Goal: Task Accomplishment & Management: Manage account settings

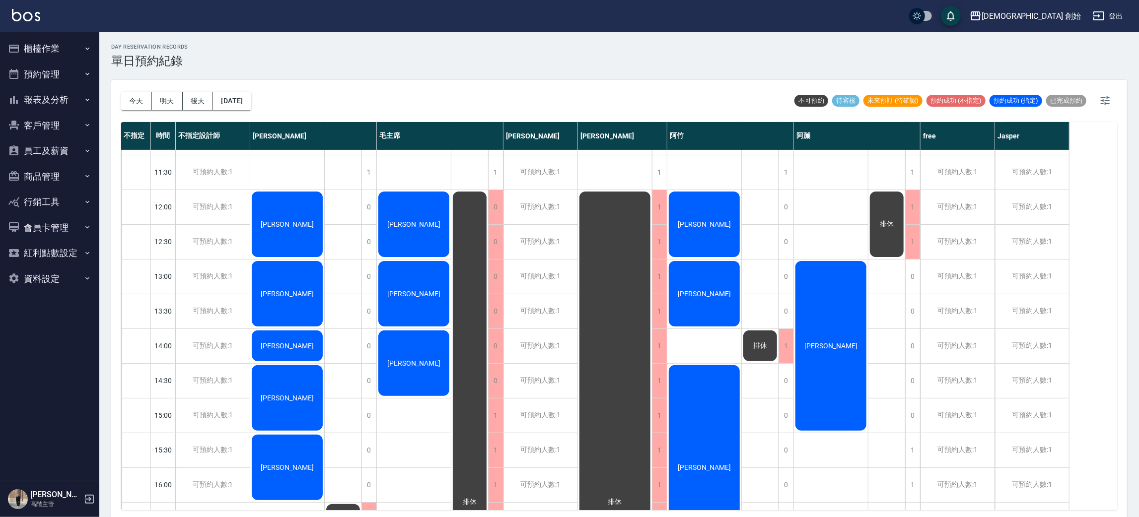
scroll to position [167, 0]
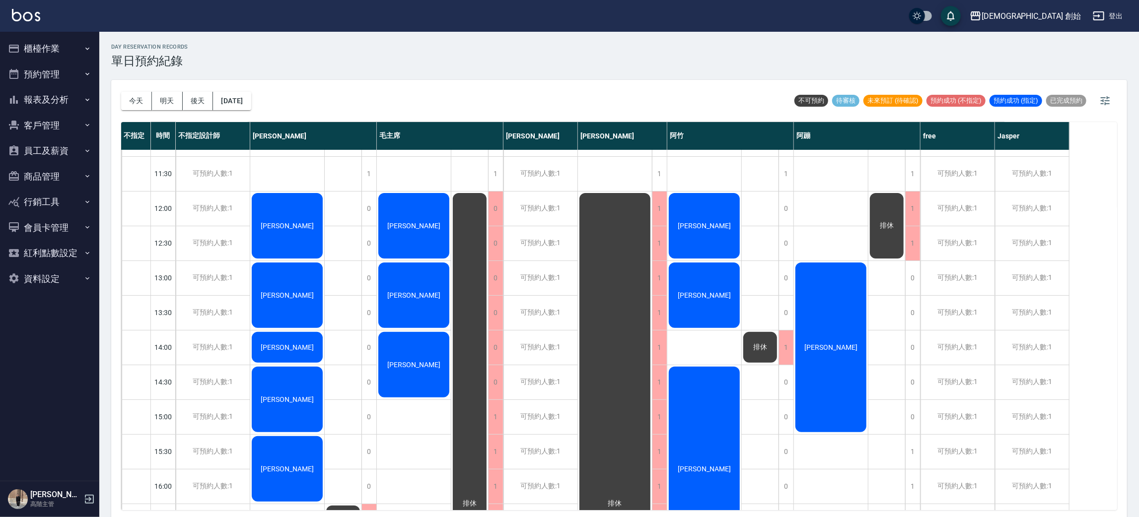
click at [823, 345] on span "[PERSON_NAME]" at bounding box center [830, 348] width 57 height 8
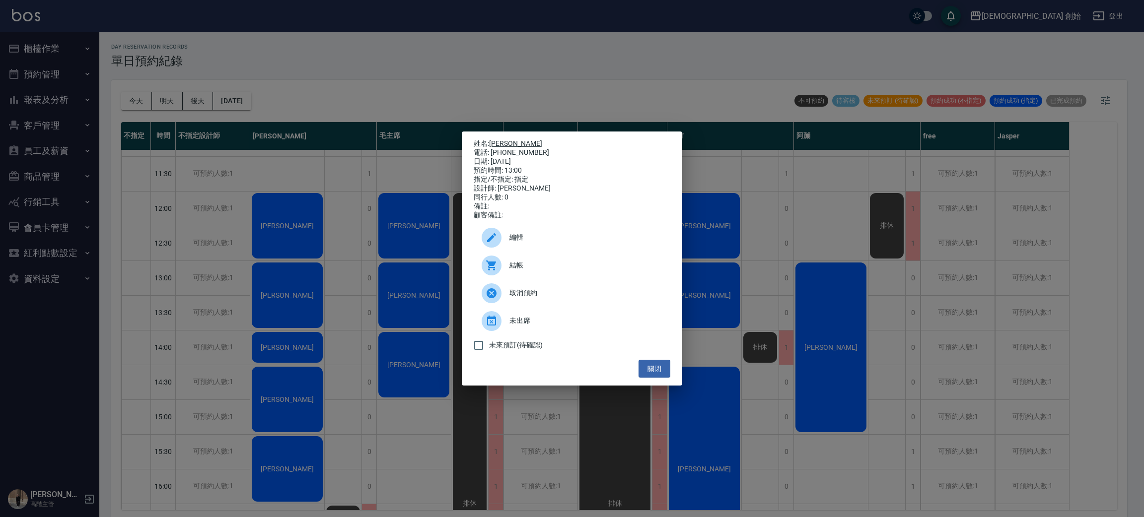
click at [504, 141] on link "黃耕威" at bounding box center [515, 144] width 53 height 8
click at [330, 26] on div "姓名: 黃耕威 電話: 0988142013 日期: 2025/10/05 預約時間: 13:00 指定/不指定: 指定 設計師: 阿蹦 同行人數: 0 備註…" at bounding box center [572, 258] width 1144 height 517
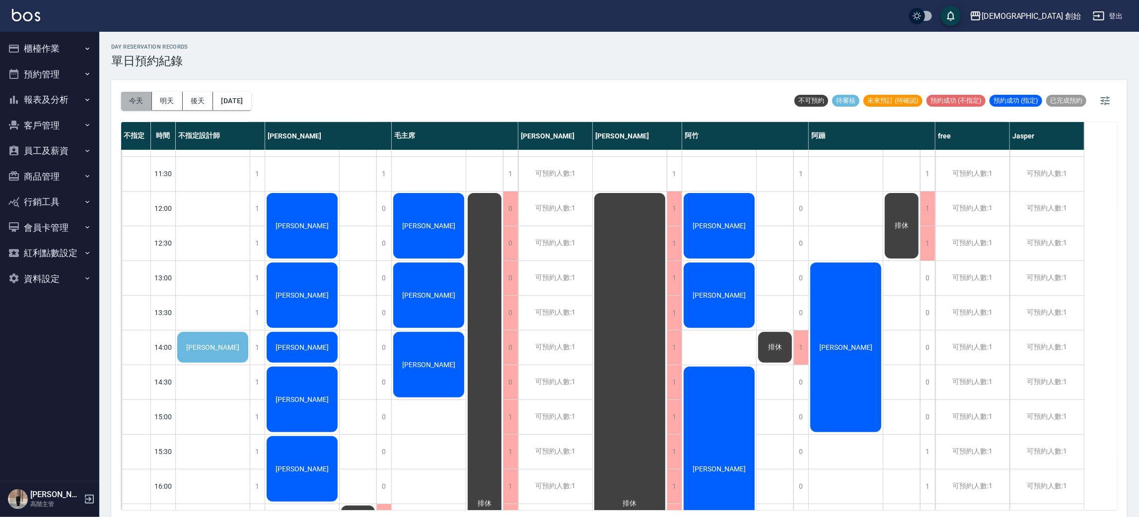
click at [124, 102] on button "今天" at bounding box center [136, 101] width 31 height 18
click at [225, 344] on span "李佳恩" at bounding box center [212, 348] width 57 height 8
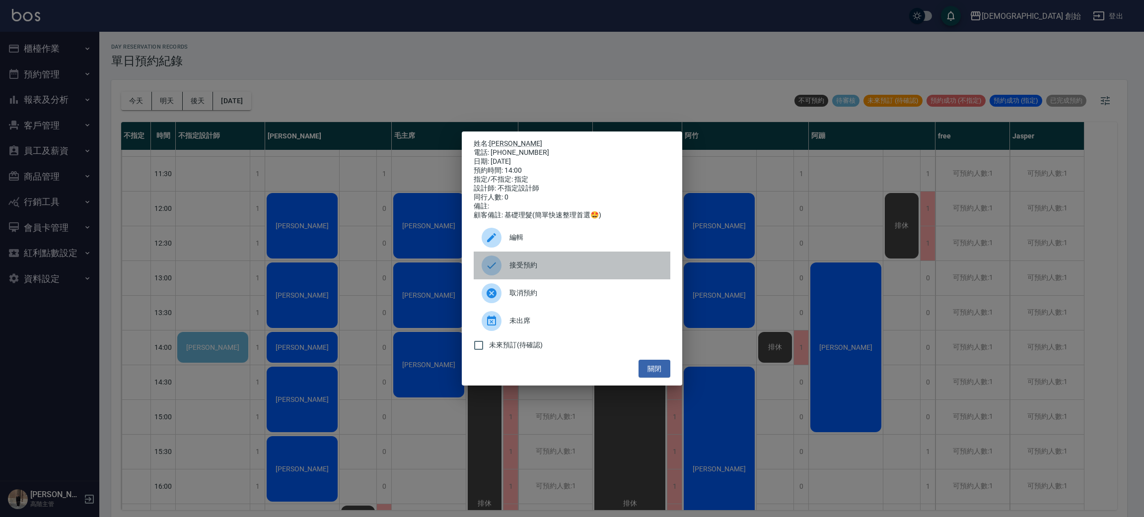
click at [565, 268] on span "接受預約" at bounding box center [585, 265] width 153 height 10
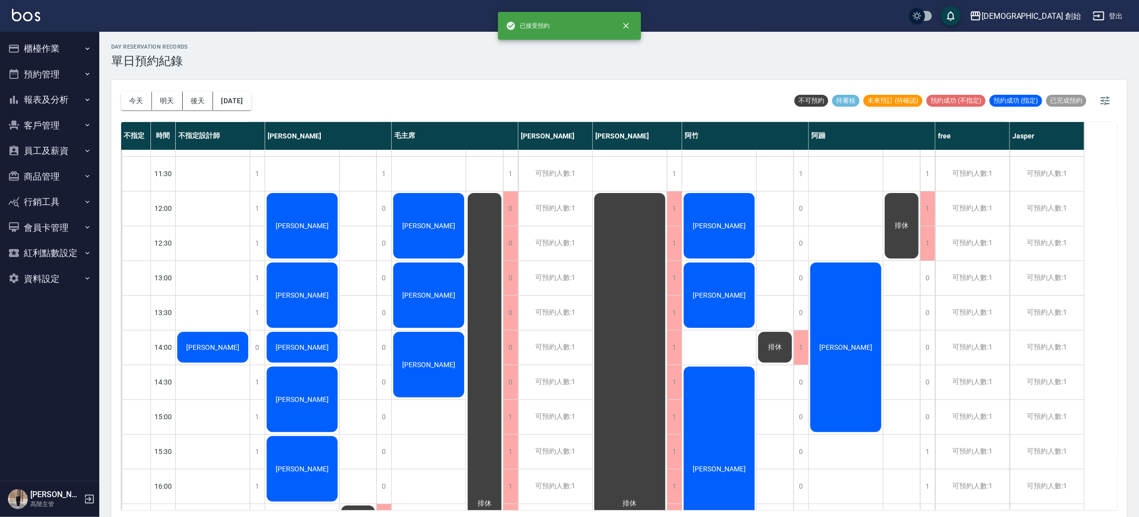
scroll to position [316, 0]
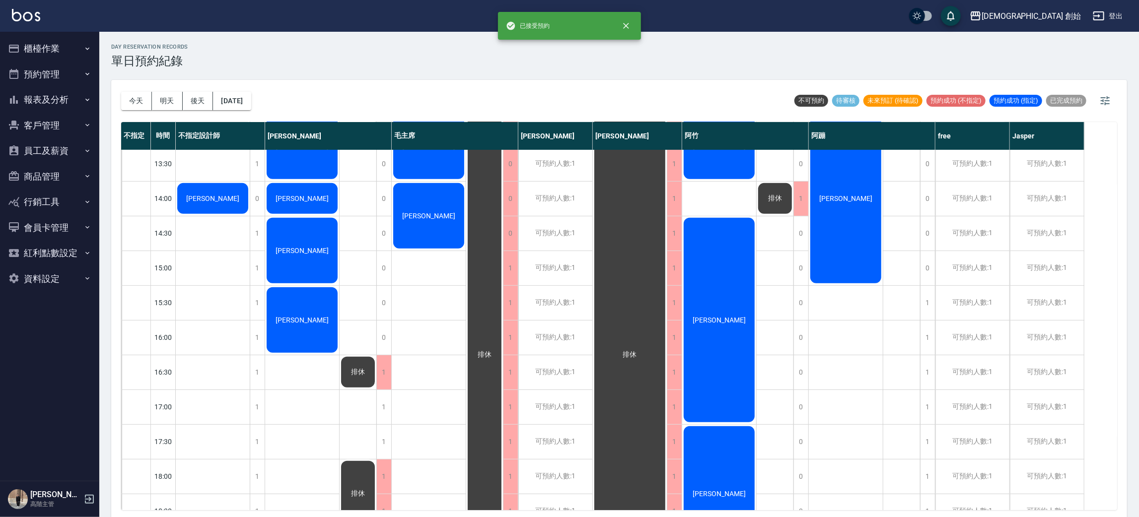
click at [222, 204] on div "[PERSON_NAME]" at bounding box center [213, 199] width 74 height 34
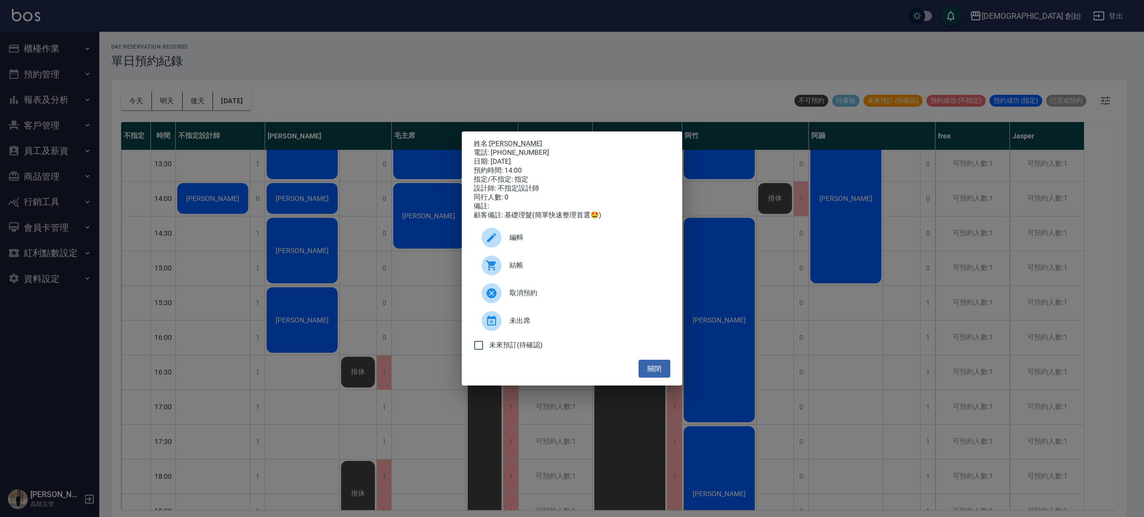
click at [558, 243] on span "編輯" at bounding box center [585, 237] width 153 height 10
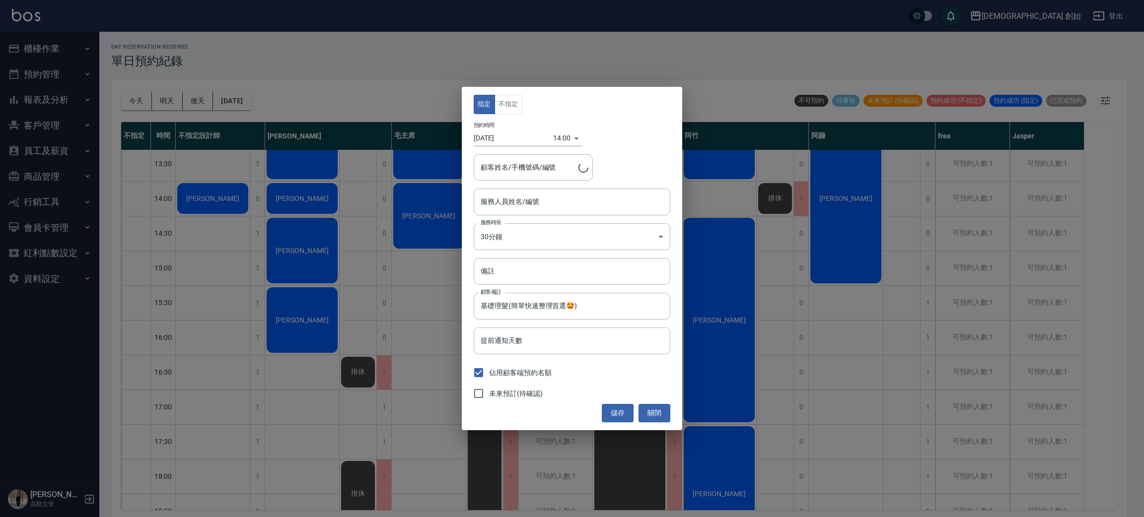
type input "李佳恩/0970503213"
type input "不指定設計師(無代號)"
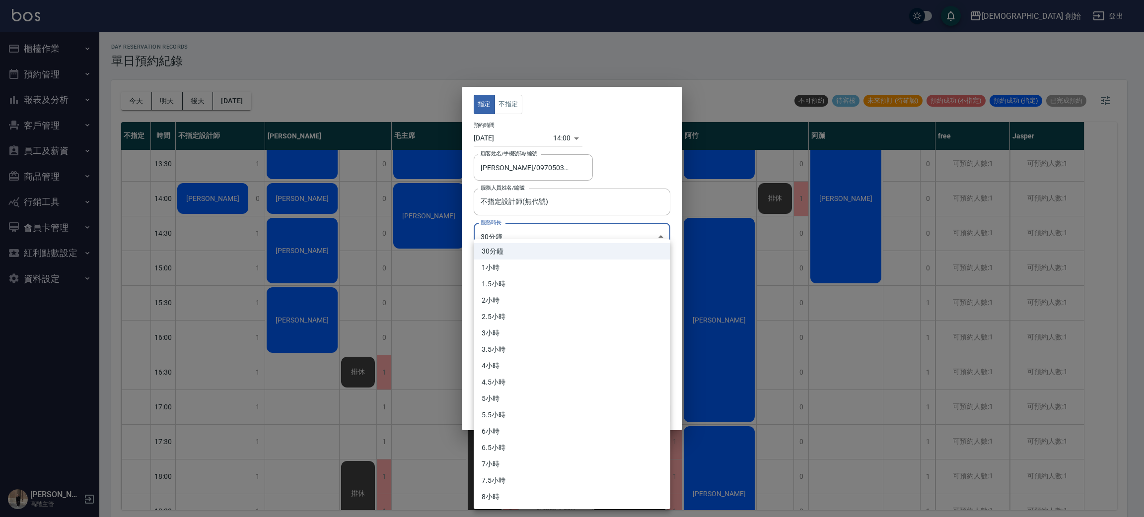
click at [504, 240] on body "兄弟會 創始 登出 櫃檯作業 打帳單 帳單列表 掛單列表 座位開單 營業儀表板 現金收支登錄 高階收支登錄 材料自購登錄 每日結帳 排班表 現場電腦打卡 掃碼…" at bounding box center [572, 260] width 1144 height 520
click at [514, 278] on li "1.5小時" at bounding box center [572, 284] width 197 height 16
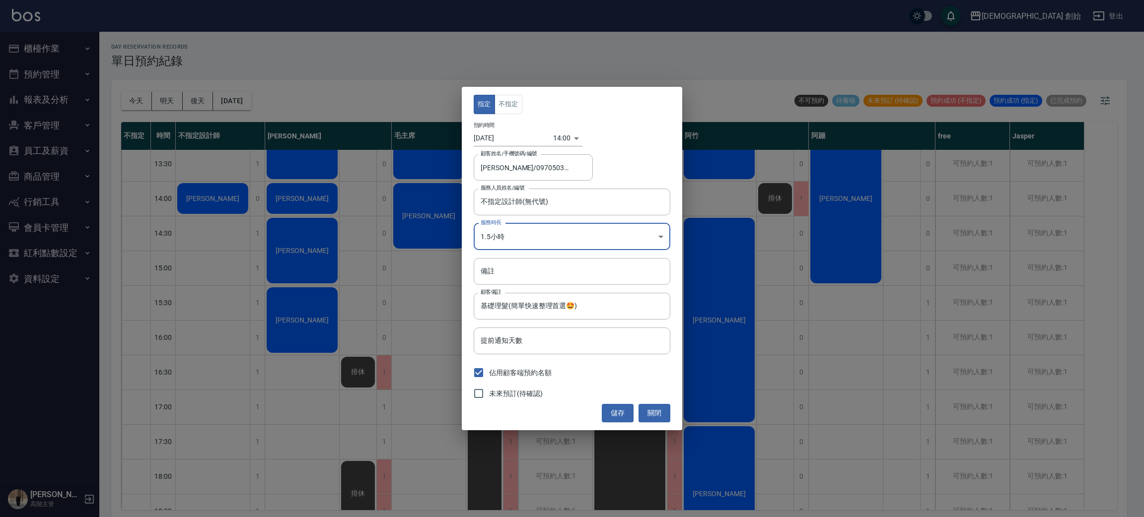
click at [546, 225] on body "兄弟會 創始 登出 櫃檯作業 打帳單 帳單列表 掛單列表 座位開單 營業儀表板 現金收支登錄 高階收支登錄 材料自購登錄 每日結帳 排班表 現場電腦打卡 掃碼…" at bounding box center [572, 260] width 1144 height 520
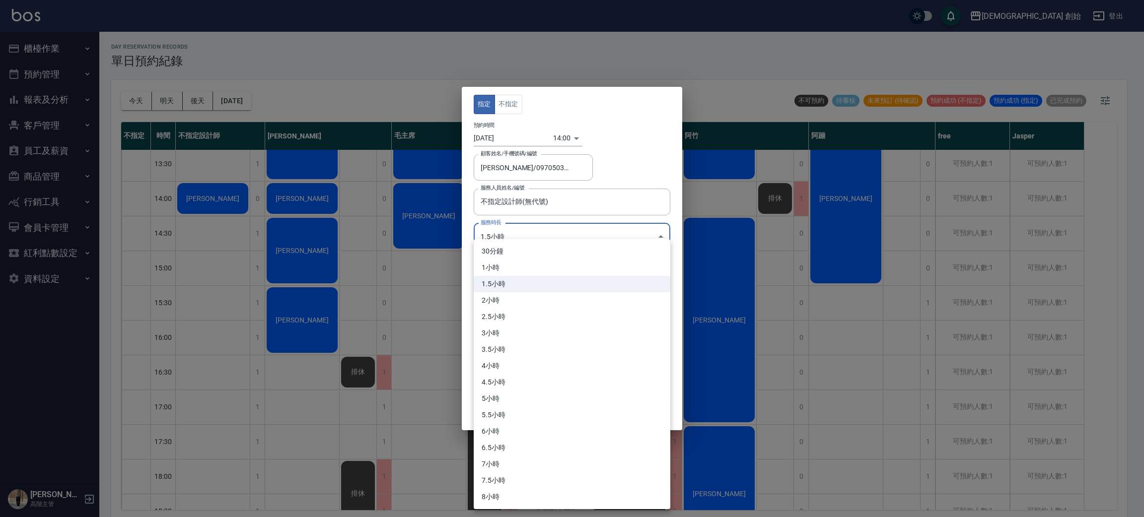
click at [514, 265] on li "1小時" at bounding box center [572, 268] width 197 height 16
type input "2"
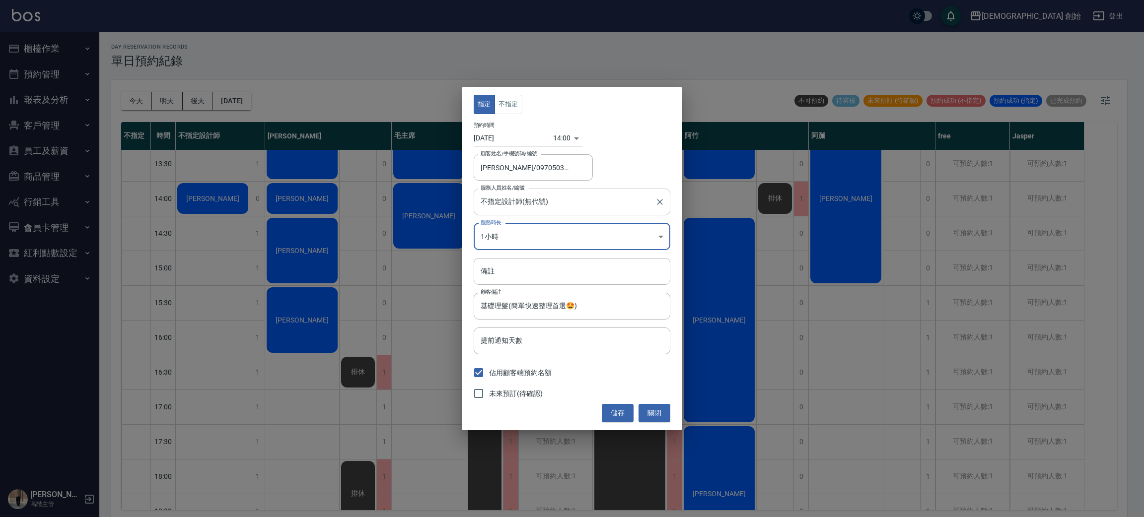
click at [537, 204] on input "不指定設計師(無代號)" at bounding box center [564, 201] width 173 height 17
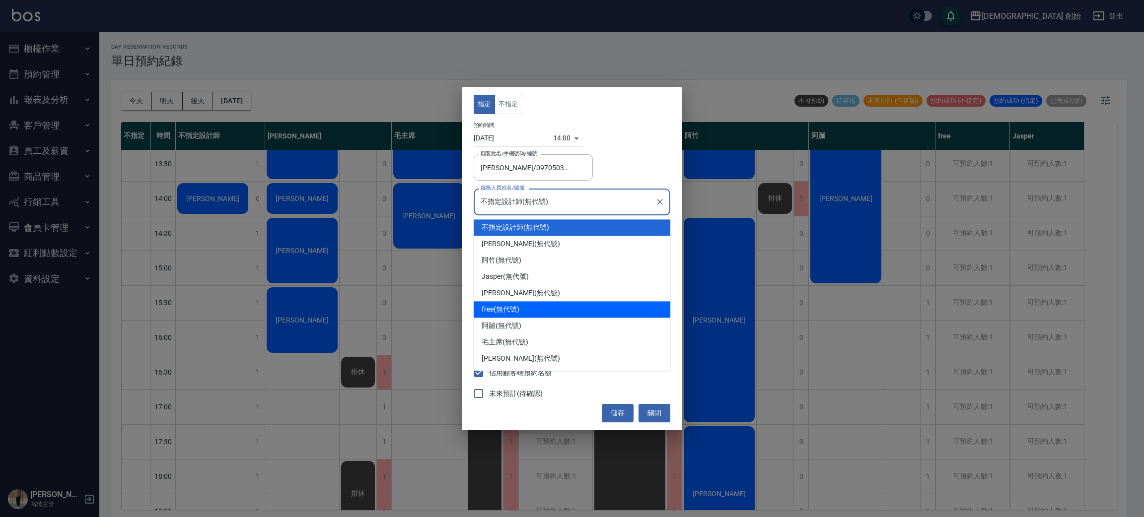
click at [532, 304] on div "free (無代號)" at bounding box center [572, 309] width 197 height 16
type input "free(無代號)"
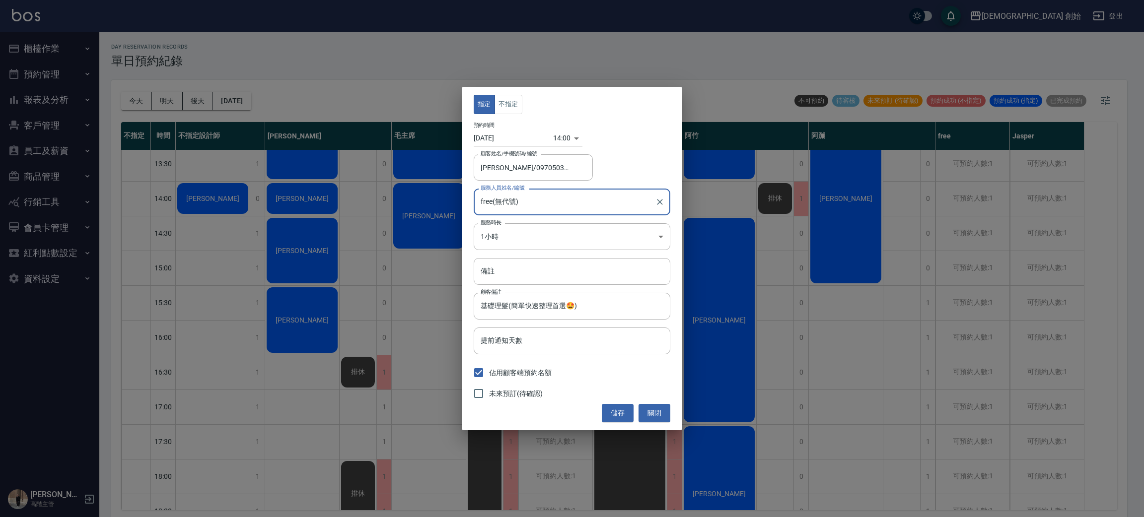
drag, startPoint x: 618, startPoint y: 414, endPoint x: 617, endPoint y: 405, distance: 8.5
click at [616, 413] on button "儲存" at bounding box center [618, 413] width 32 height 18
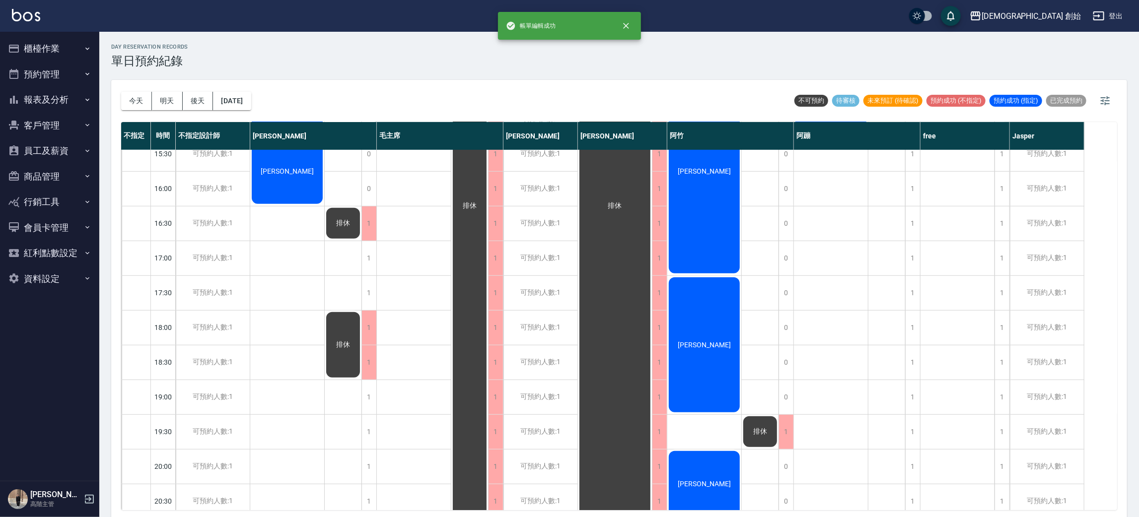
scroll to position [242, 0]
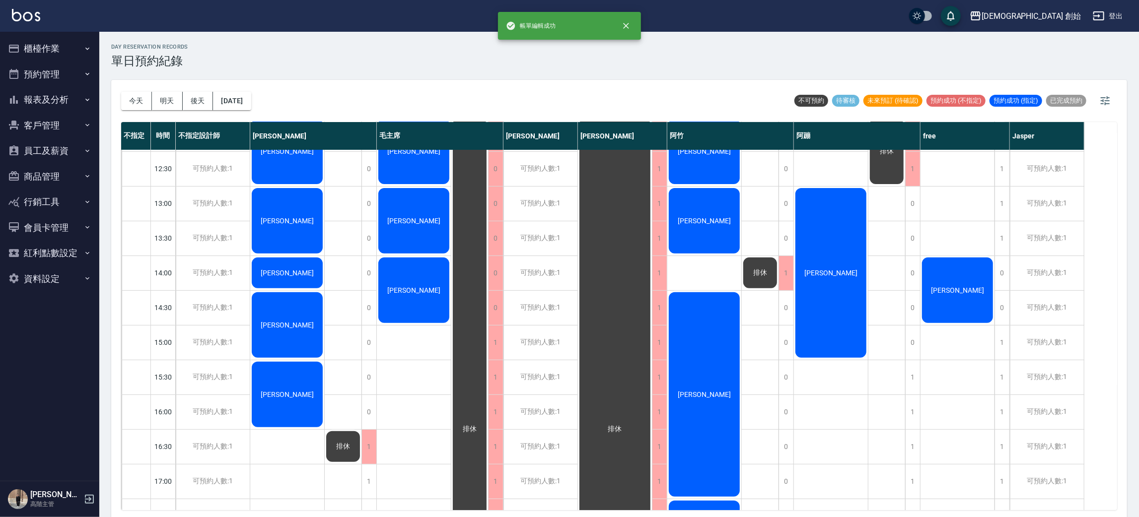
click at [967, 299] on div "李佳恩" at bounding box center [957, 290] width 74 height 69
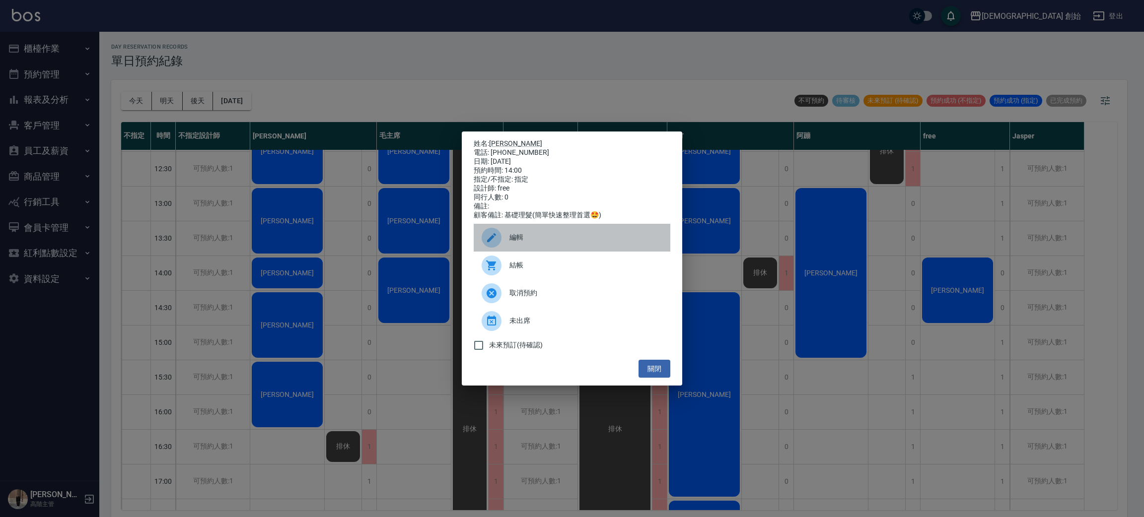
click at [609, 251] on div "編輯" at bounding box center [572, 238] width 197 height 28
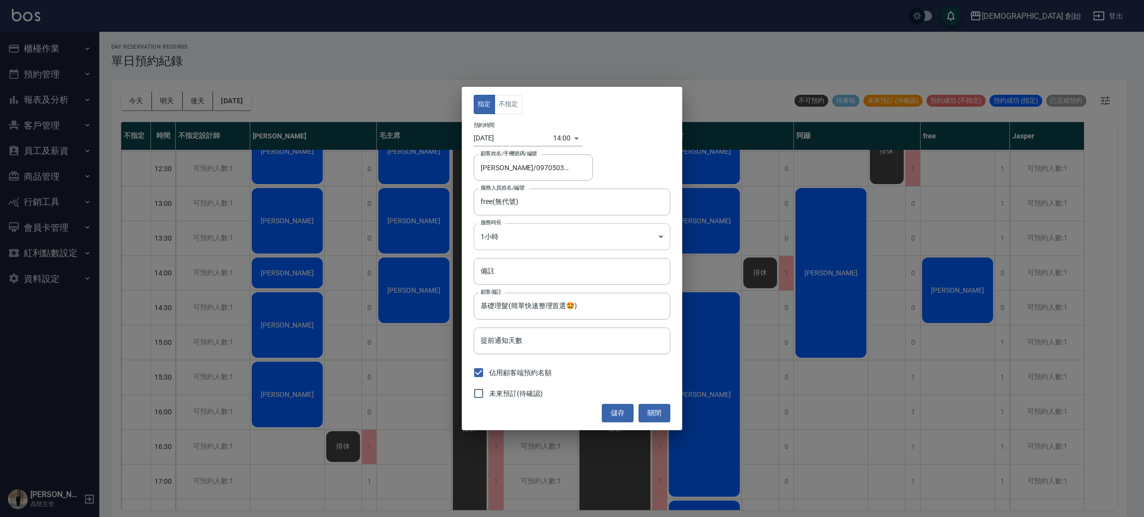
click at [583, 230] on body "兄弟會 創始 登出 櫃檯作業 打帳單 帳單列表 掛單列表 座位開單 營業儀表板 現金收支登錄 高階收支登錄 材料自購登錄 每日結帳 排班表 現場電腦打卡 掃碼…" at bounding box center [572, 260] width 1144 height 520
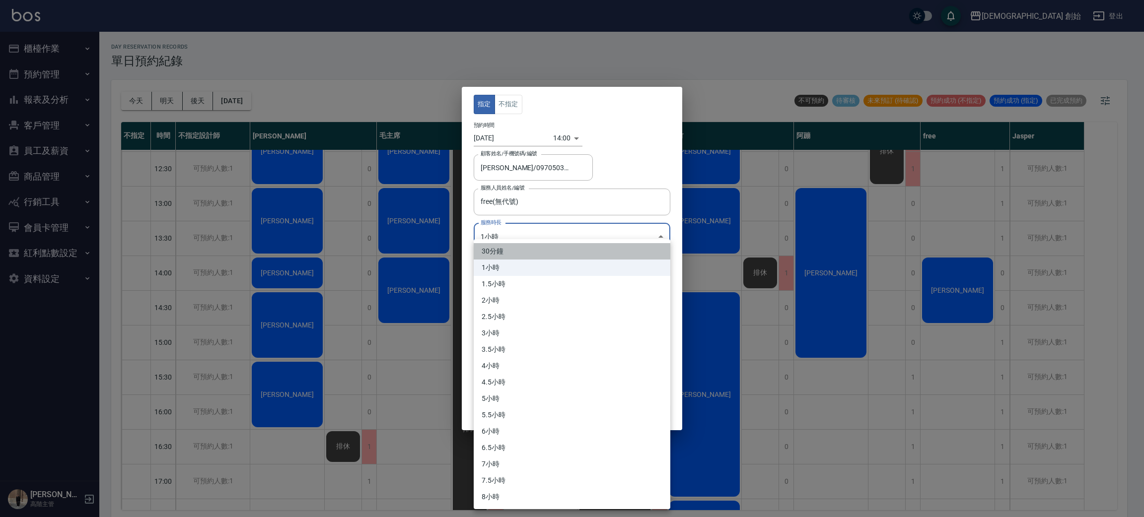
click at [564, 247] on li "30分鐘" at bounding box center [572, 251] width 197 height 16
type input "1"
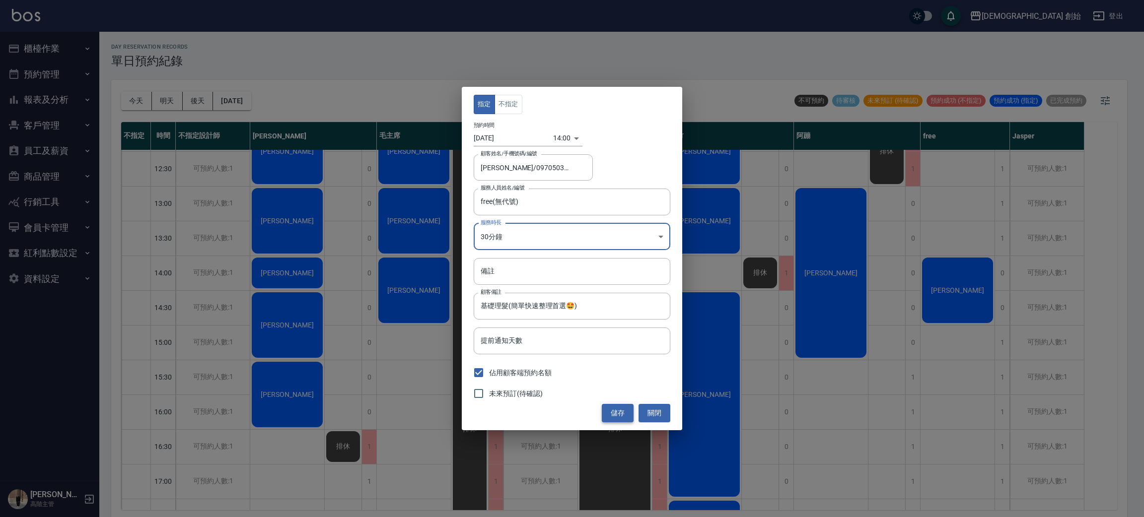
click at [621, 405] on button "儲存" at bounding box center [618, 413] width 32 height 18
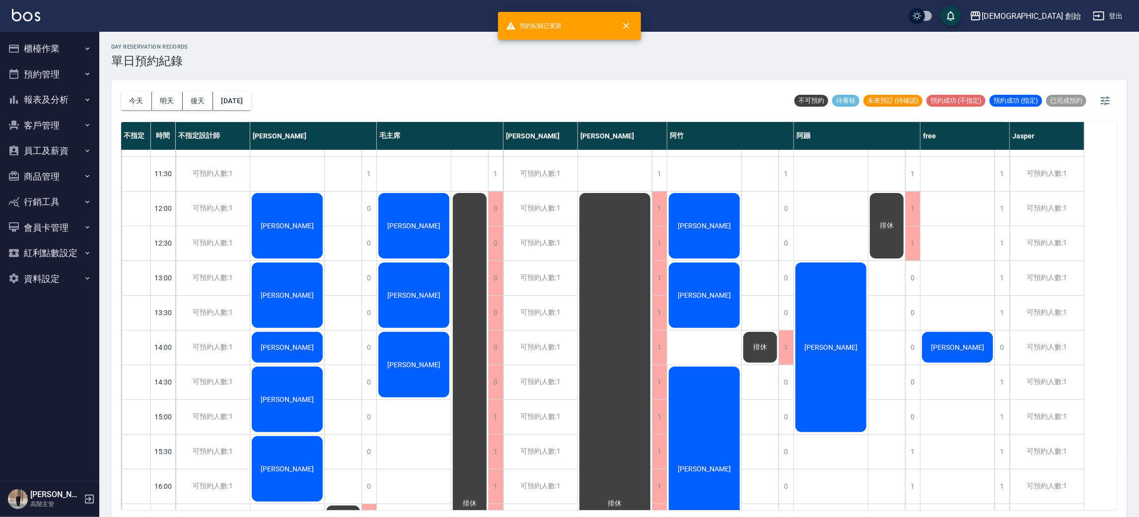
scroll to position [0, 0]
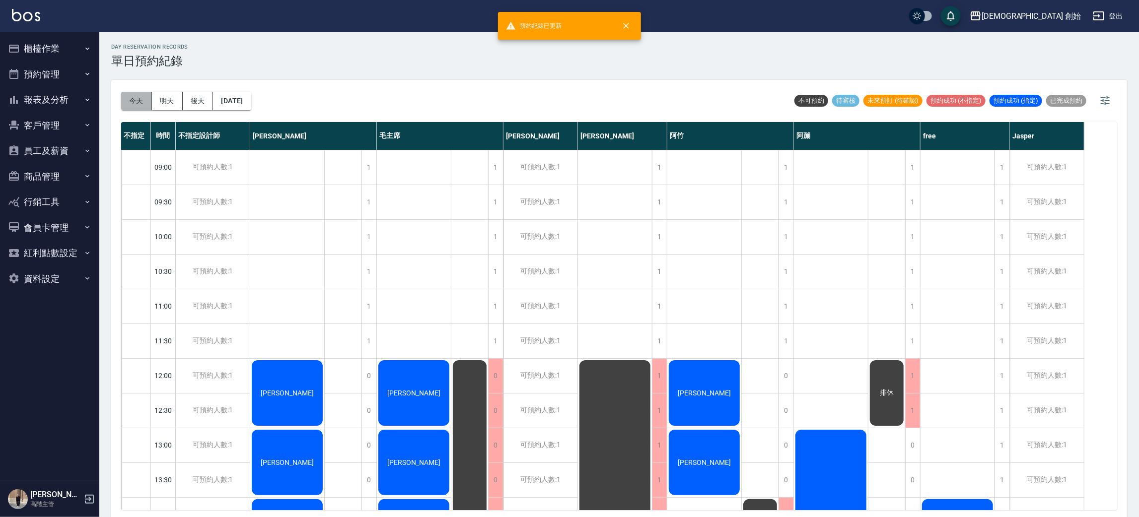
click at [133, 93] on button "今天" at bounding box center [136, 101] width 31 height 18
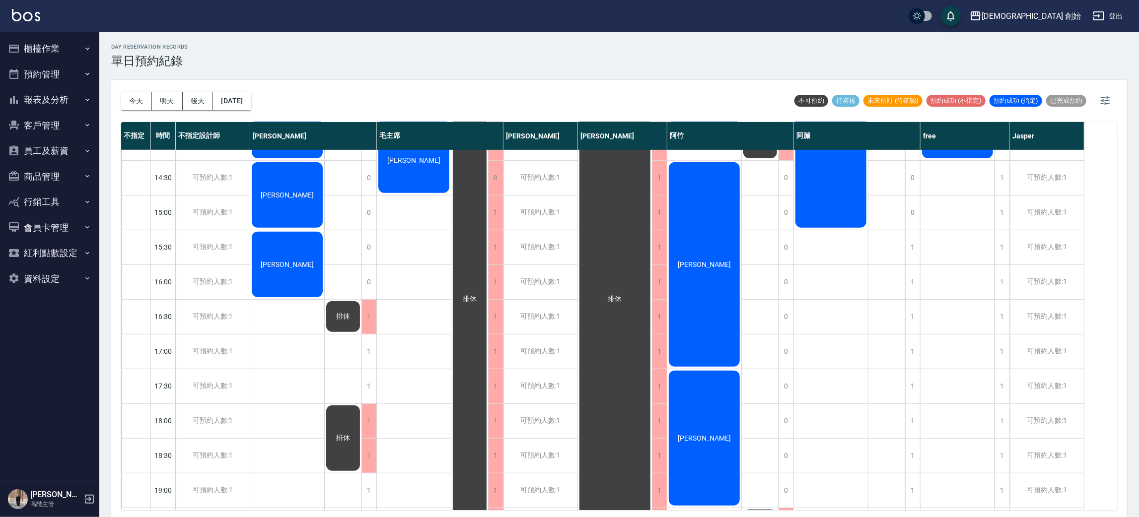
scroll to position [223, 0]
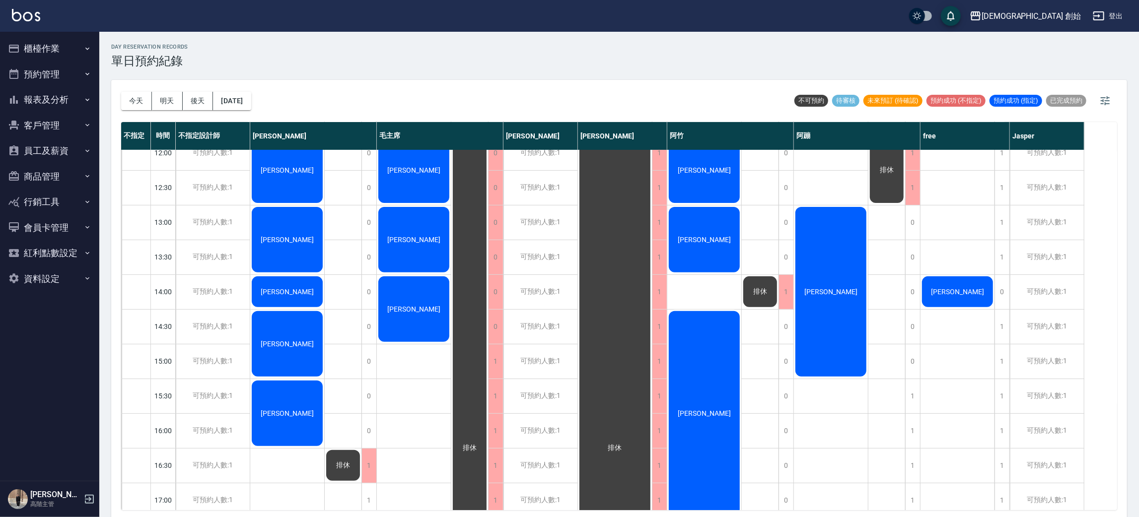
click at [984, 290] on div "李佳恩" at bounding box center [957, 292] width 74 height 34
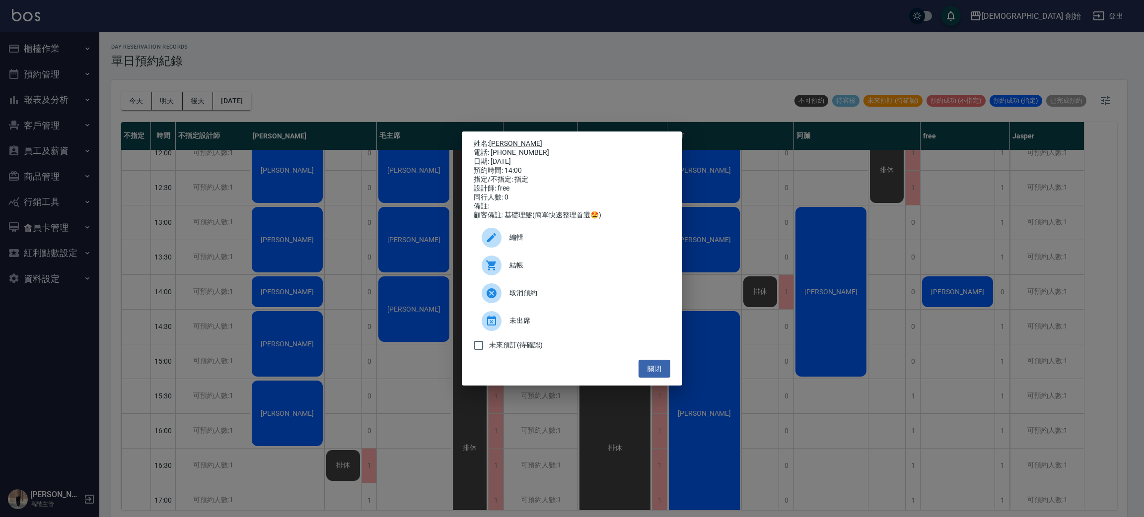
click at [496, 148] on div "電話: 0970503213" at bounding box center [572, 152] width 197 height 9
click at [497, 141] on link "李佳恩" at bounding box center [515, 144] width 53 height 8
click at [325, 46] on div "姓名: 李佳恩 電話: 0970503213 日期: 2025/10/05 預約時間: 14:00 指定/不指定: 指定 設計師: free 同行人數: 0 …" at bounding box center [572, 258] width 1144 height 517
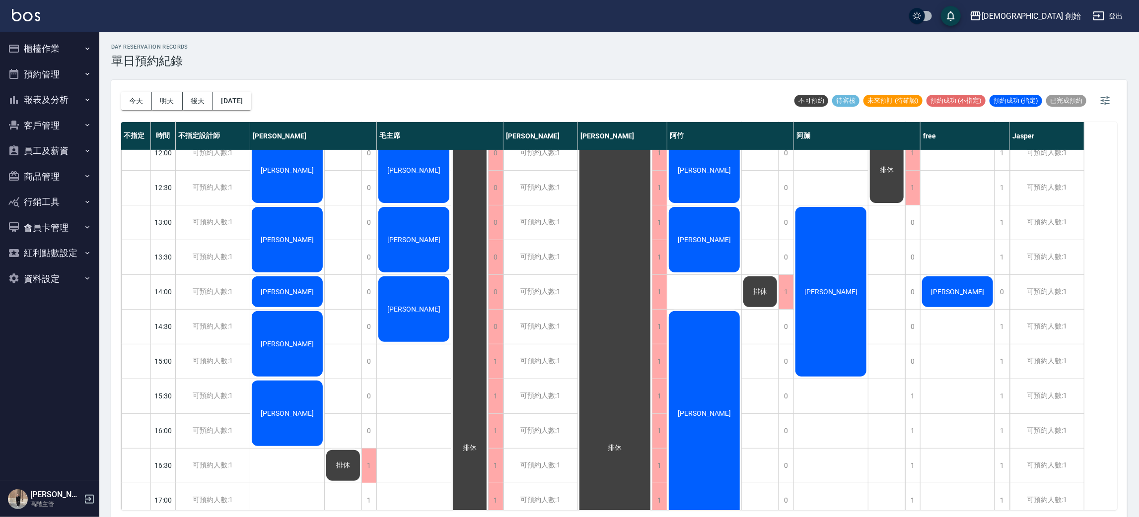
click at [946, 295] on span "李佳恩" at bounding box center [957, 292] width 57 height 8
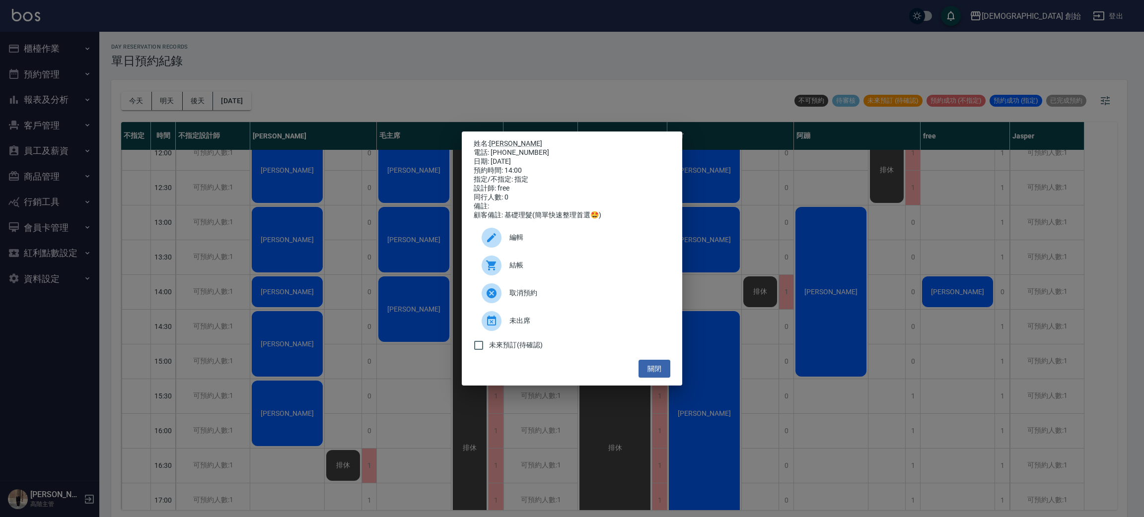
click at [528, 233] on div "編輯" at bounding box center [572, 238] width 197 height 28
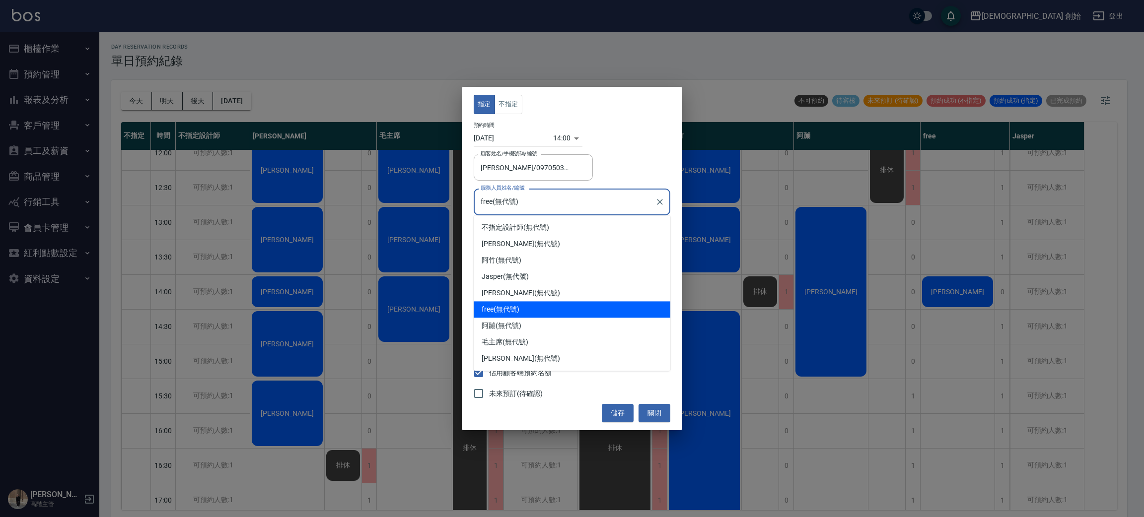
click at [536, 199] on input "free(無代號)" at bounding box center [564, 201] width 173 height 17
click at [866, 229] on div "指定 不指定 預約時間 2025/10/05 14:00 1759644000000 顧客姓名/手機號碼/編號 李佳恩/0970503213 顧客姓名/手機號…" at bounding box center [572, 258] width 1144 height 517
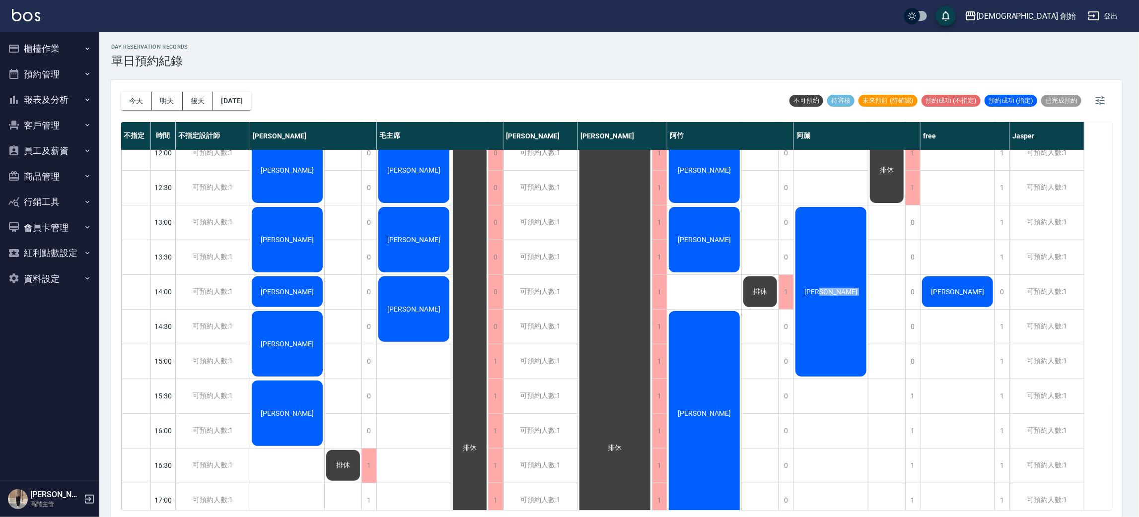
click at [866, 229] on div "黃耕威" at bounding box center [831, 292] width 74 height 173
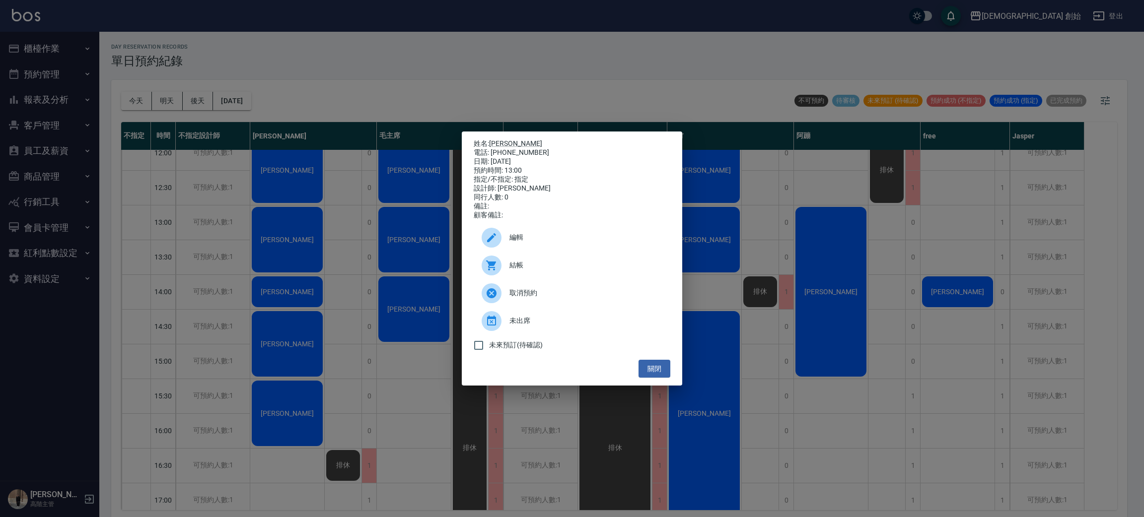
click at [866, 229] on div "姓名: 黃耕威 電話: 0988142013 日期: 2025/10/05 預約時間: 13:00 指定/不指定: 指定 設計師: 阿蹦 同行人數: 0 備註…" at bounding box center [572, 258] width 1144 height 517
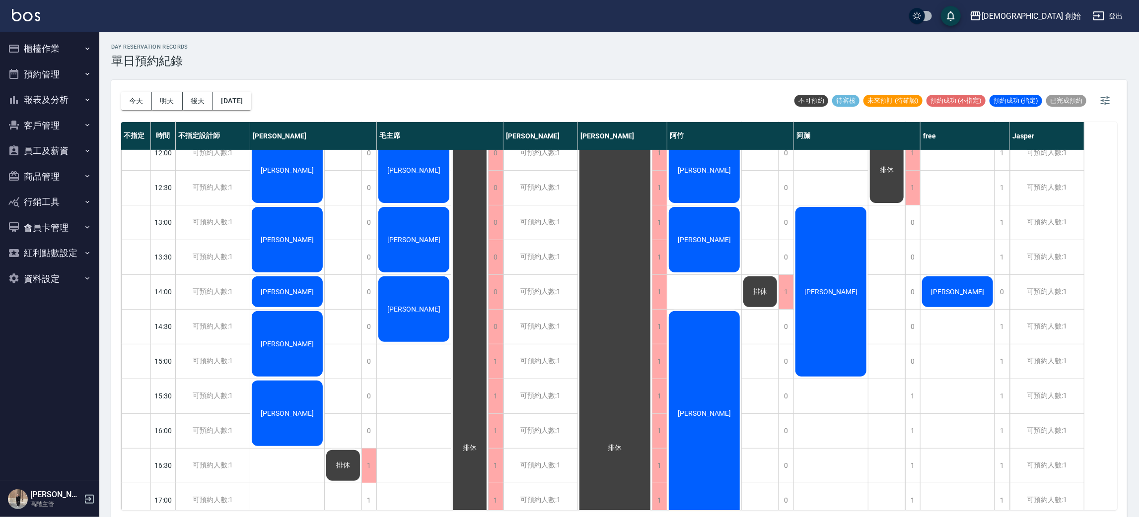
scroll to position [2, 0]
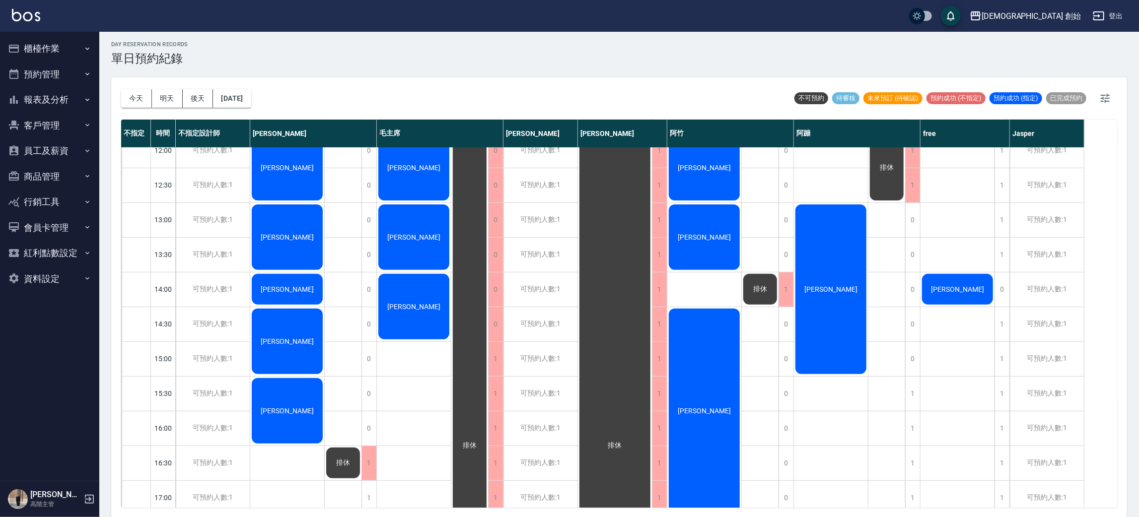
click at [954, 299] on div "李佳恩" at bounding box center [957, 290] width 74 height 34
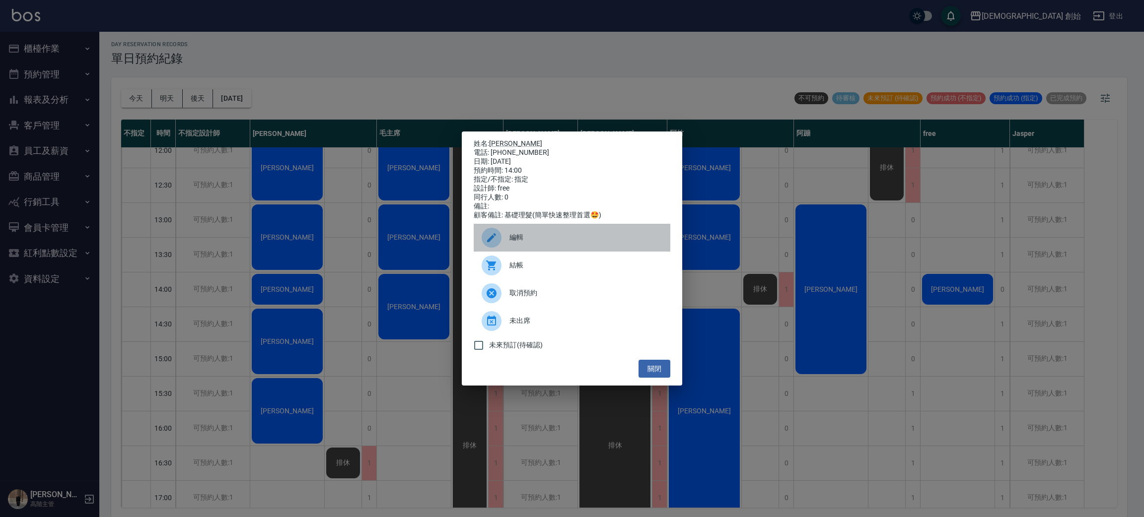
click at [585, 252] on div "編輯" at bounding box center [572, 238] width 197 height 28
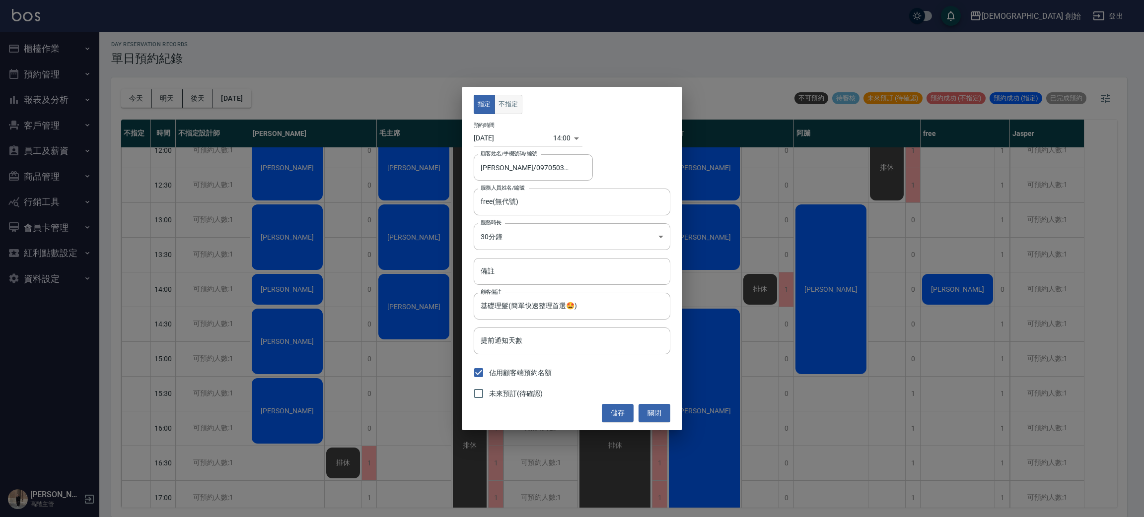
click at [507, 100] on button "不指定" at bounding box center [508, 104] width 28 height 19
click at [624, 417] on button "儲存" at bounding box center [618, 413] width 32 height 18
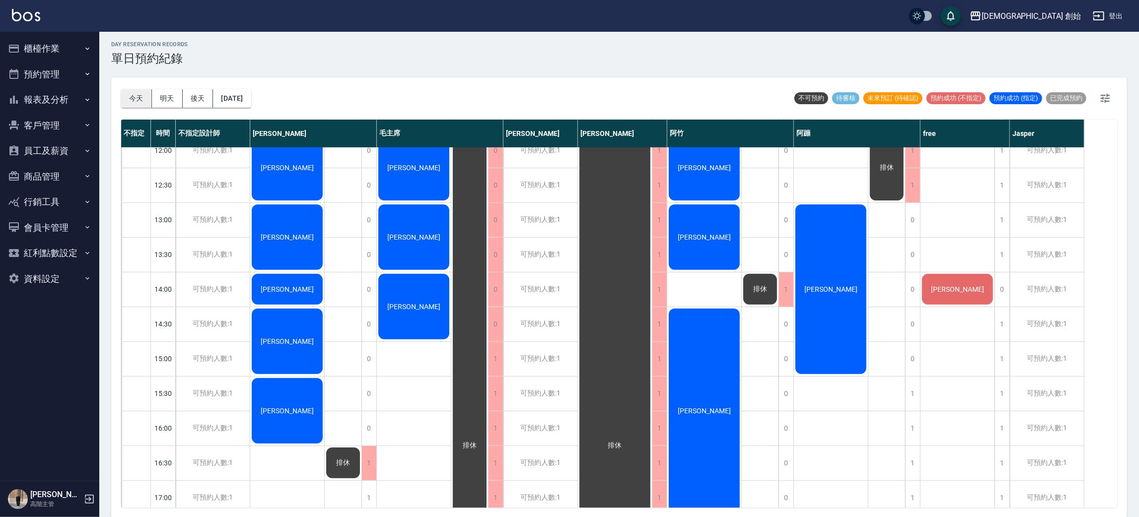
click at [128, 98] on button "今天" at bounding box center [136, 98] width 31 height 18
click at [160, 99] on button "明天" at bounding box center [167, 98] width 31 height 18
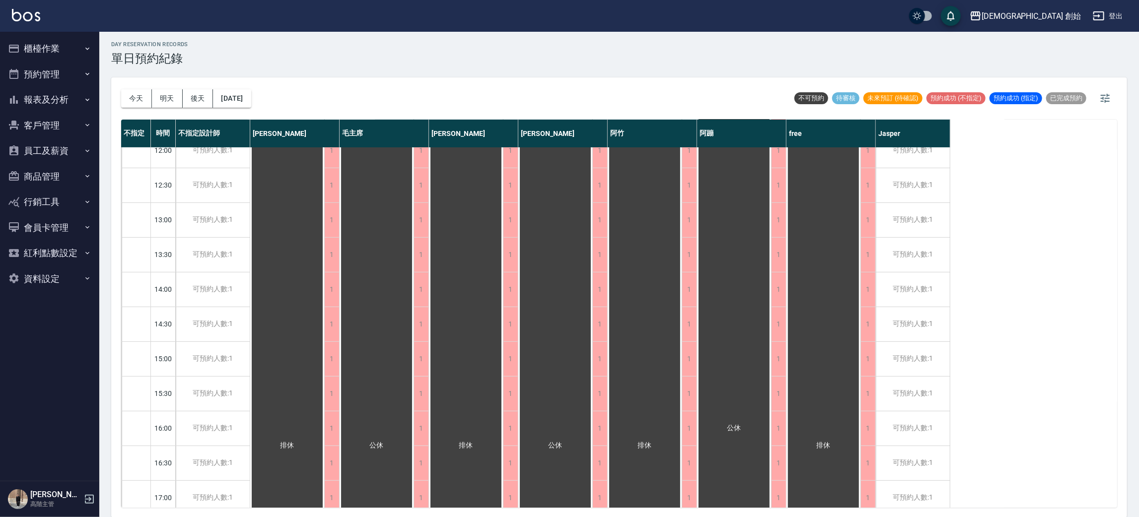
click at [181, 107] on div "今天 明天 後天 2025/10/06" at bounding box center [186, 98] width 130 height 42
click at [196, 106] on button "後天" at bounding box center [198, 98] width 31 height 18
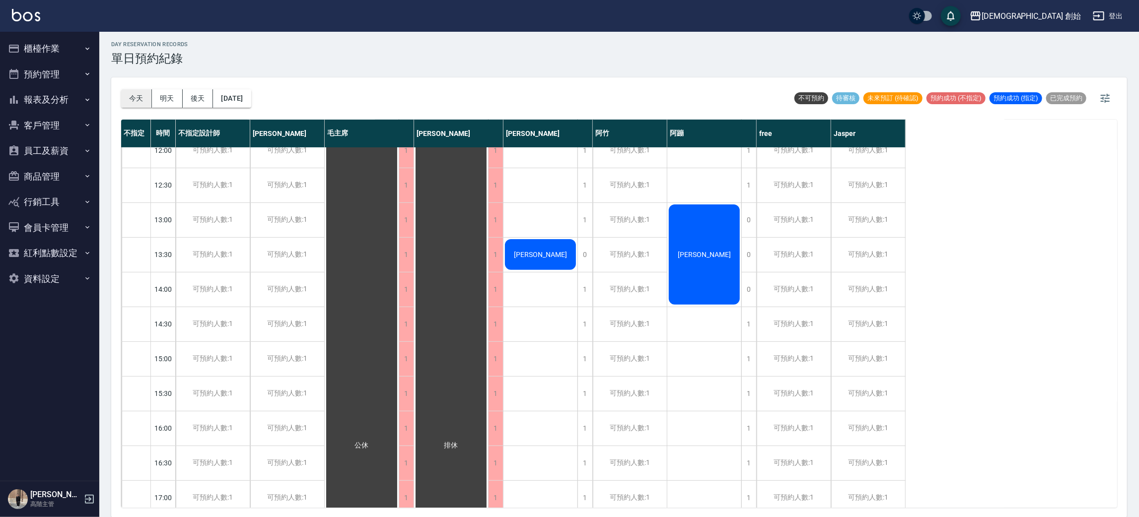
click at [130, 106] on button "今天" at bounding box center [136, 98] width 31 height 18
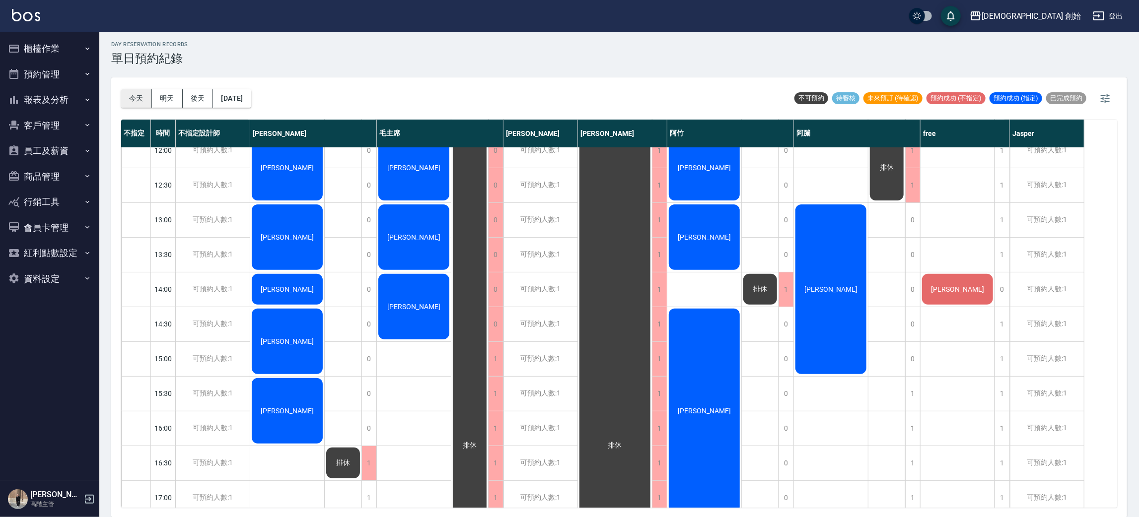
click at [144, 98] on button "今天" at bounding box center [136, 98] width 31 height 18
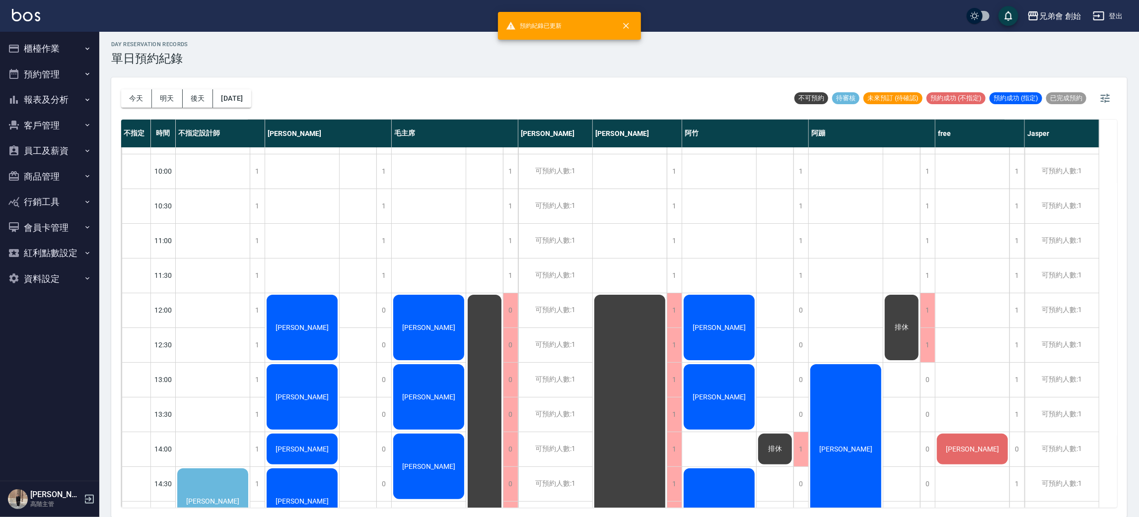
scroll to position [212, 0]
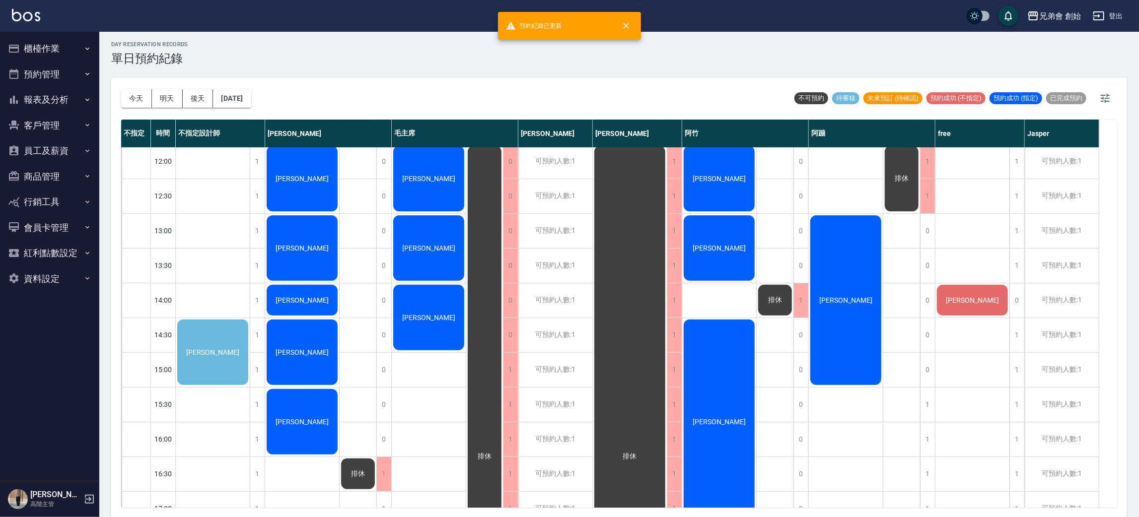
click at [204, 350] on span "[PERSON_NAME]" at bounding box center [212, 353] width 57 height 8
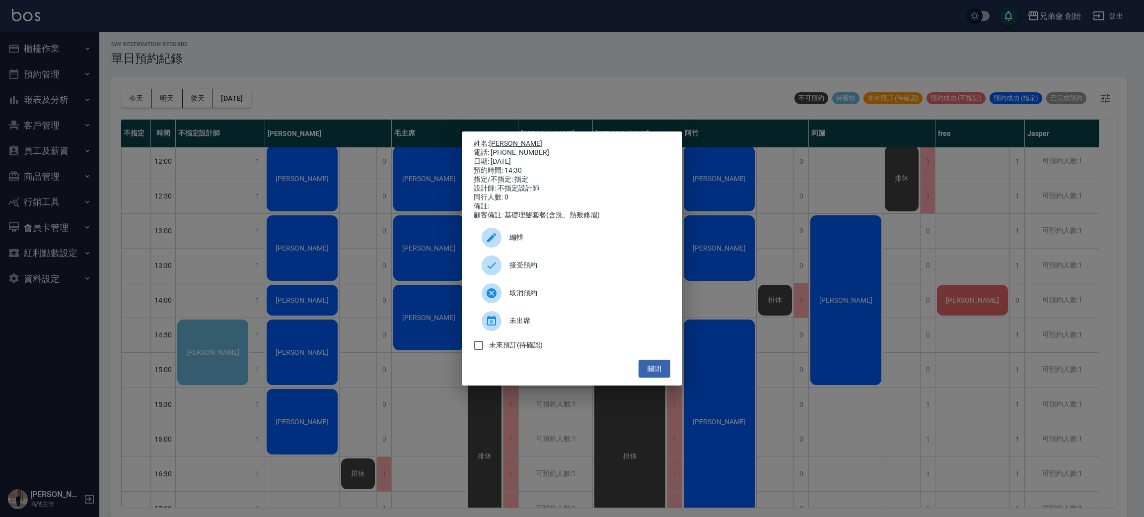
click at [498, 140] on link "[PERSON_NAME]" at bounding box center [515, 144] width 53 height 8
click at [490, 248] on div at bounding box center [492, 238] width 20 height 20
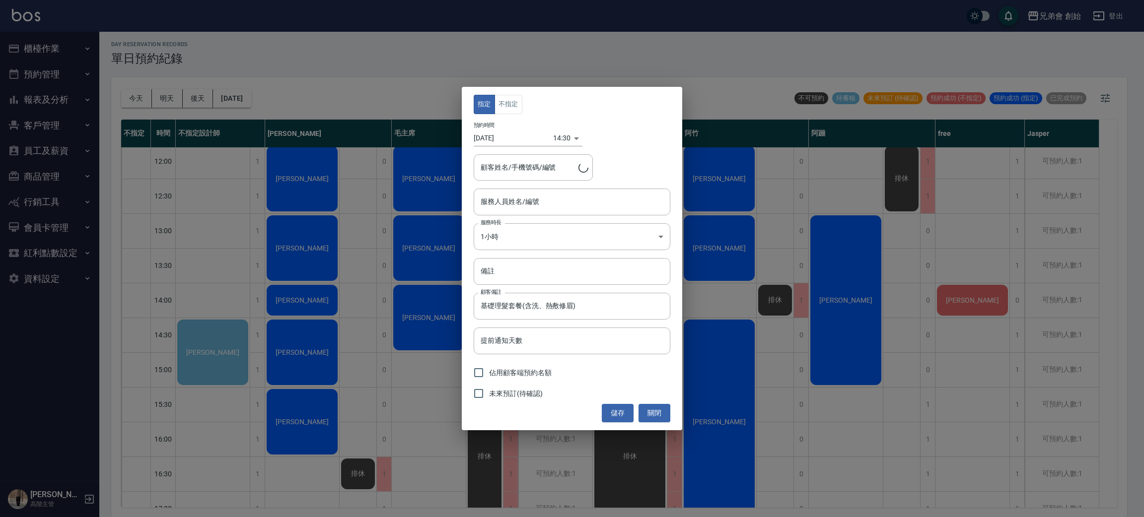
type input "不指定設計師(無代號)"
type input "[PERSON_NAME]/0952155119"
click at [511, 211] on input "不指定設計師(無代號)" at bounding box center [564, 201] width 173 height 17
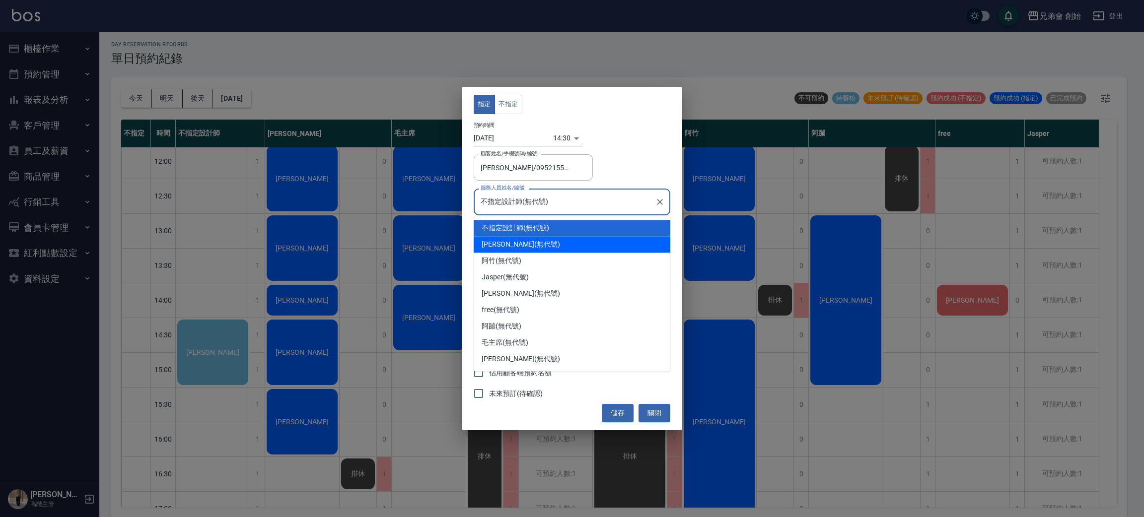
click at [510, 244] on div "歐文 (無代號)" at bounding box center [572, 244] width 197 height 16
type input "歐文(無代號)"
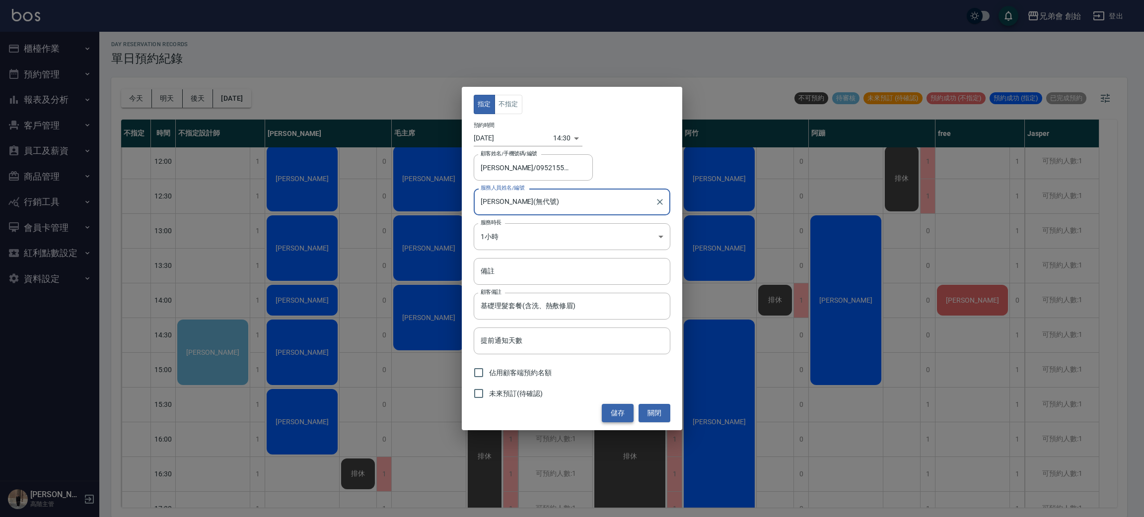
click at [604, 413] on button "儲存" at bounding box center [618, 413] width 32 height 18
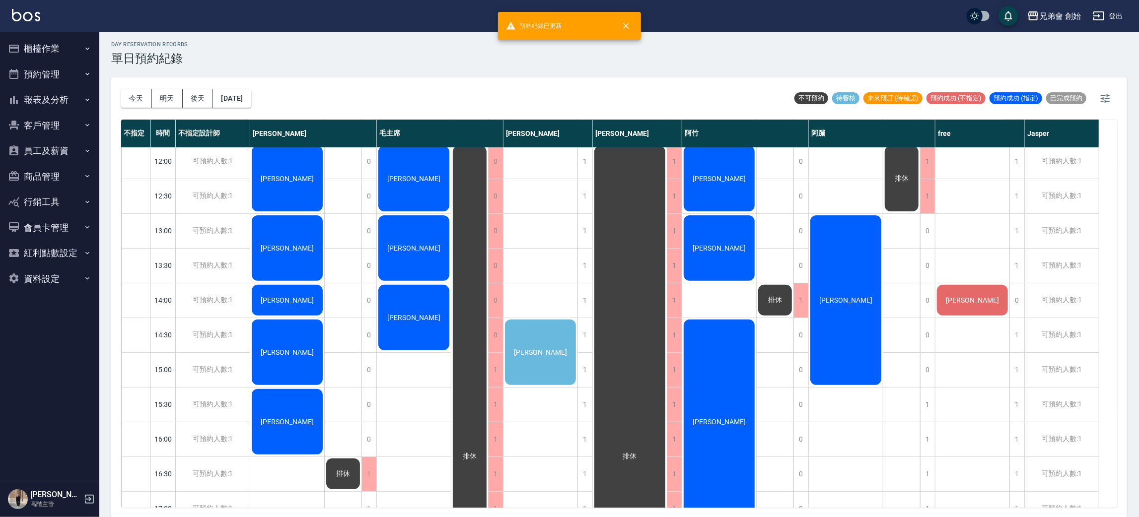
click at [539, 333] on div "游震偉" at bounding box center [540, 352] width 74 height 69
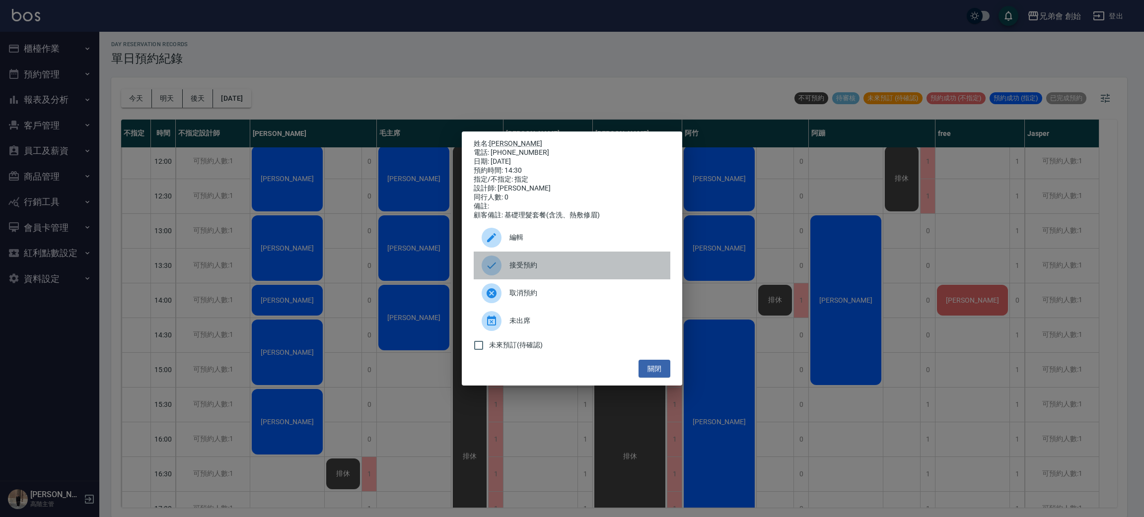
click at [520, 267] on span "接受預約" at bounding box center [585, 265] width 153 height 10
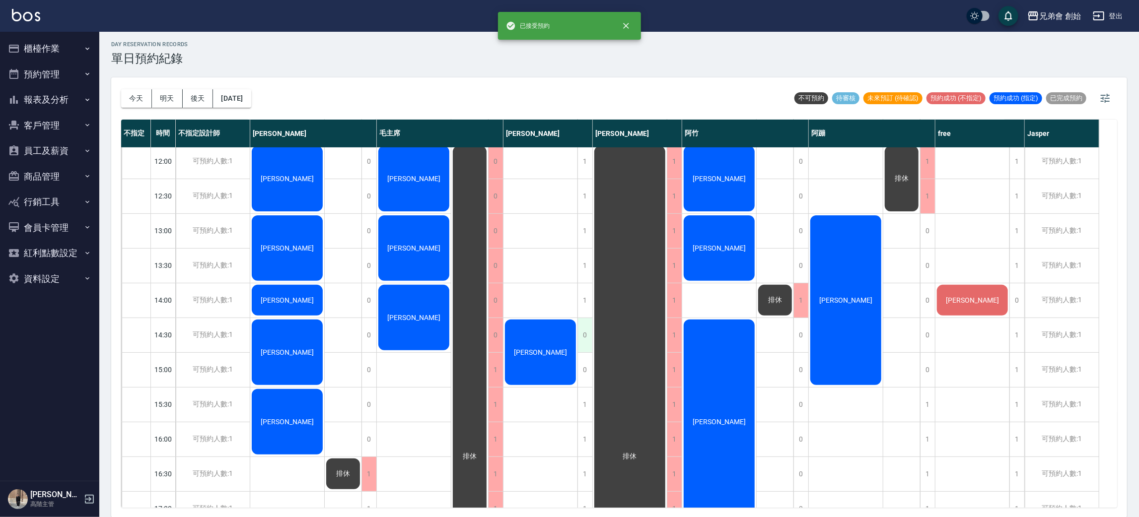
click at [583, 336] on div "0" at bounding box center [584, 335] width 15 height 34
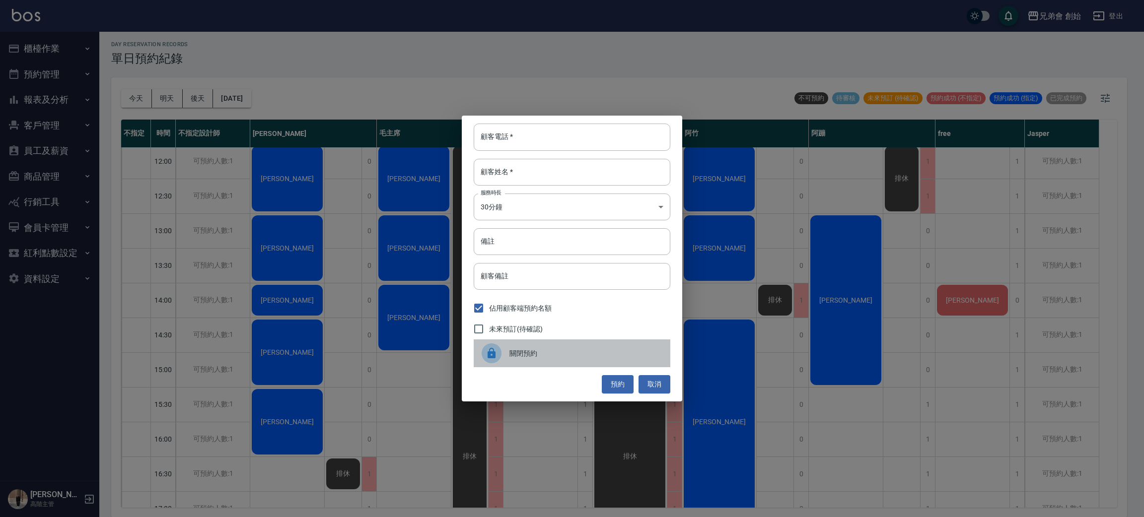
click at [543, 353] on span "關閉預約" at bounding box center [585, 354] width 153 height 10
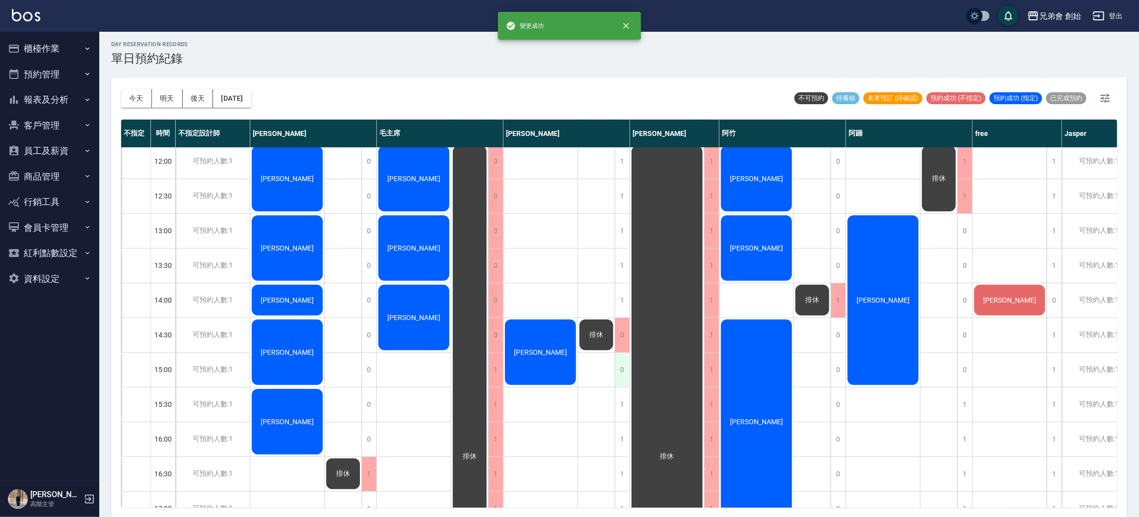
click at [618, 370] on div "0" at bounding box center [622, 370] width 15 height 34
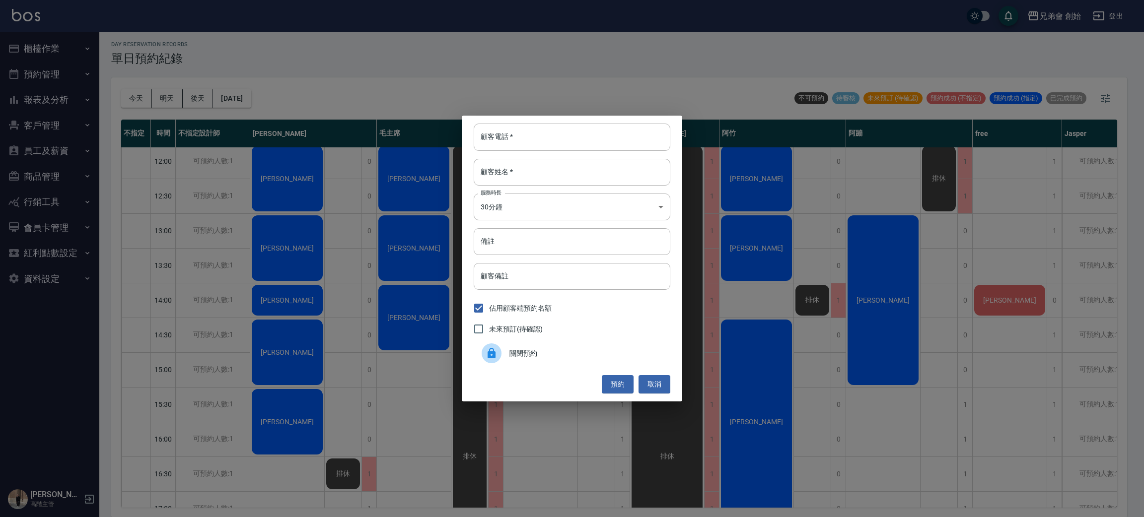
click at [566, 351] on span "關閉預約" at bounding box center [585, 354] width 153 height 10
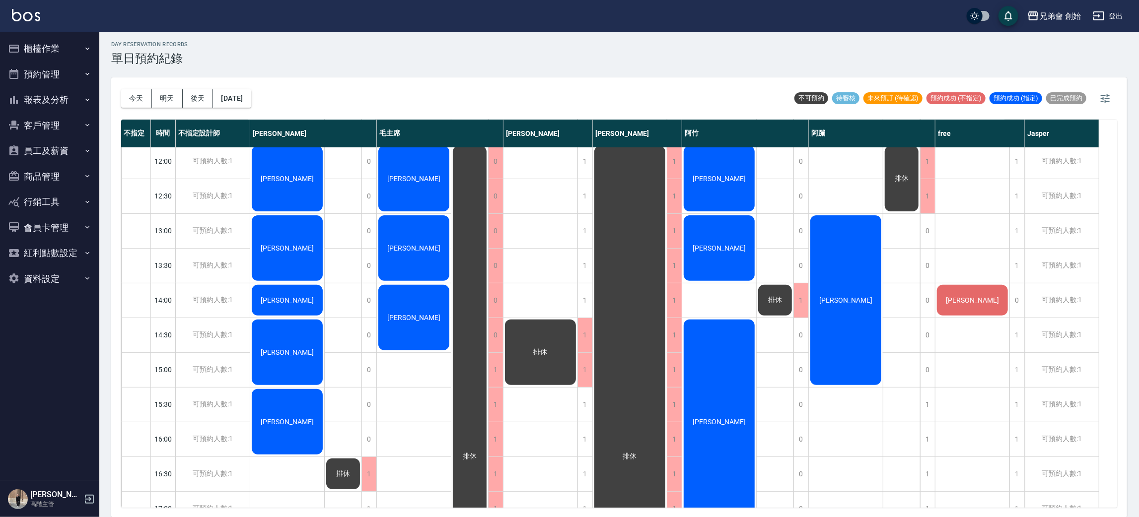
click at [532, 345] on div "排休" at bounding box center [540, 352] width 74 height 69
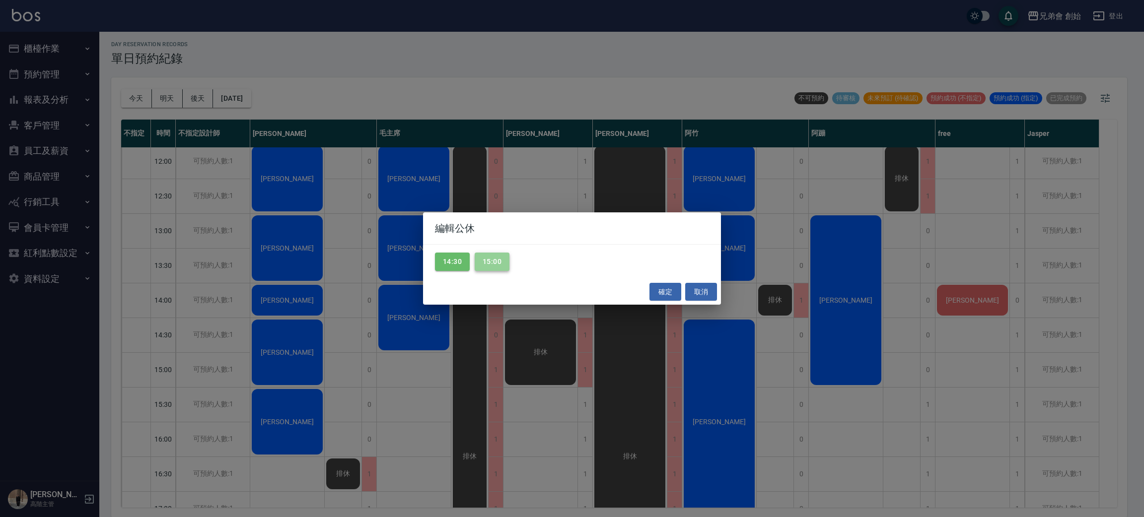
click at [494, 264] on button "15:00" at bounding box center [492, 262] width 35 height 18
click at [456, 266] on button "14:30" at bounding box center [452, 262] width 35 height 18
click at [667, 298] on button "確定" at bounding box center [665, 292] width 32 height 18
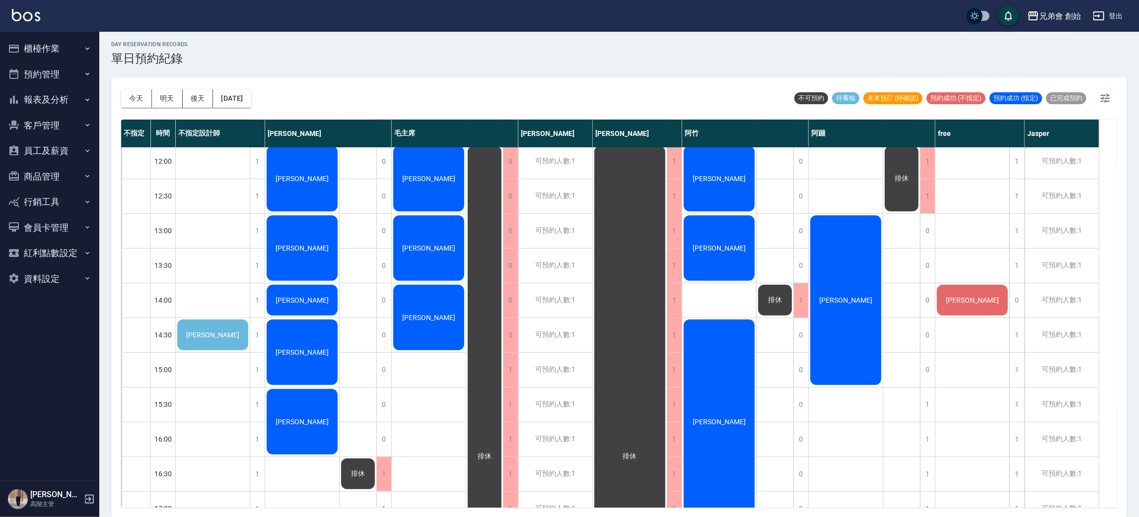
drag, startPoint x: 221, startPoint y: 306, endPoint x: 221, endPoint y: 336, distance: 29.3
click at [220, 318] on div "[PERSON_NAME]" at bounding box center [213, 439] width 74 height 1008
click at [221, 336] on span "[PERSON_NAME]" at bounding box center [212, 335] width 57 height 8
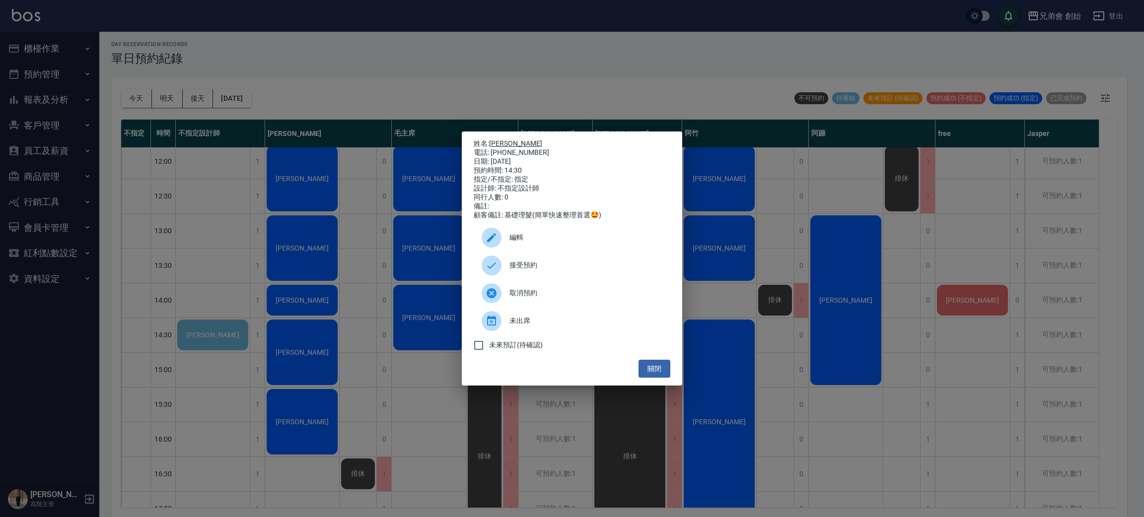
click at [496, 140] on link "[PERSON_NAME]" at bounding box center [515, 144] width 53 height 8
click at [508, 244] on div at bounding box center [496, 238] width 28 height 20
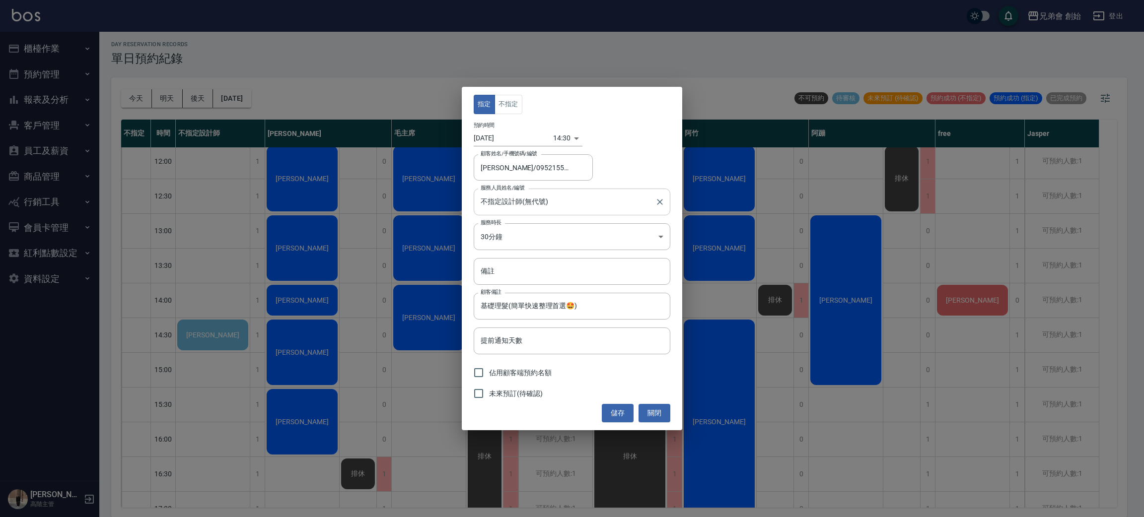
click at [524, 205] on input "不指定設計師(無代號)" at bounding box center [564, 201] width 173 height 17
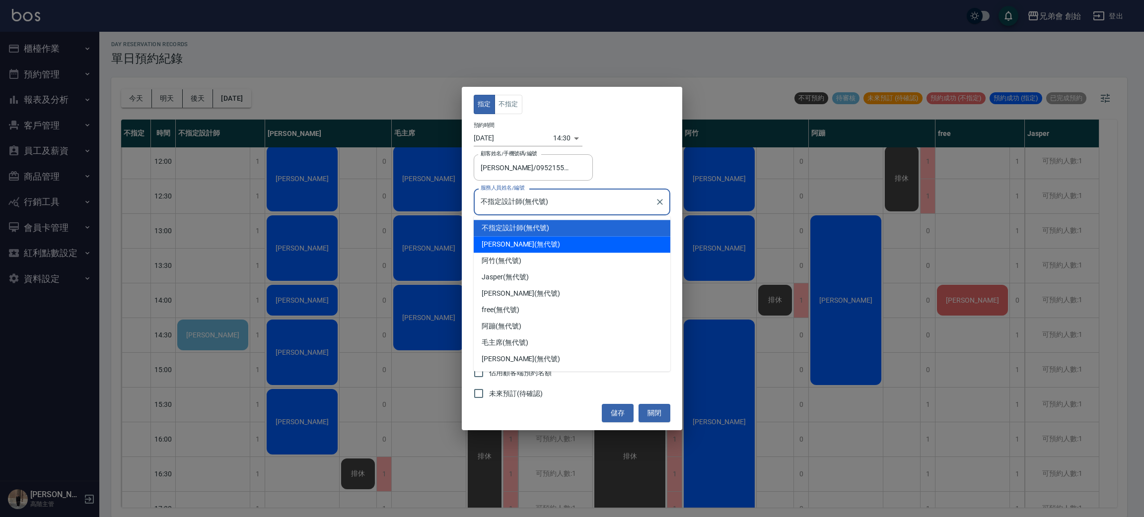
click at [522, 243] on div "[PERSON_NAME](無代號)" at bounding box center [572, 244] width 197 height 16
type input "[PERSON_NAME](無代號)"
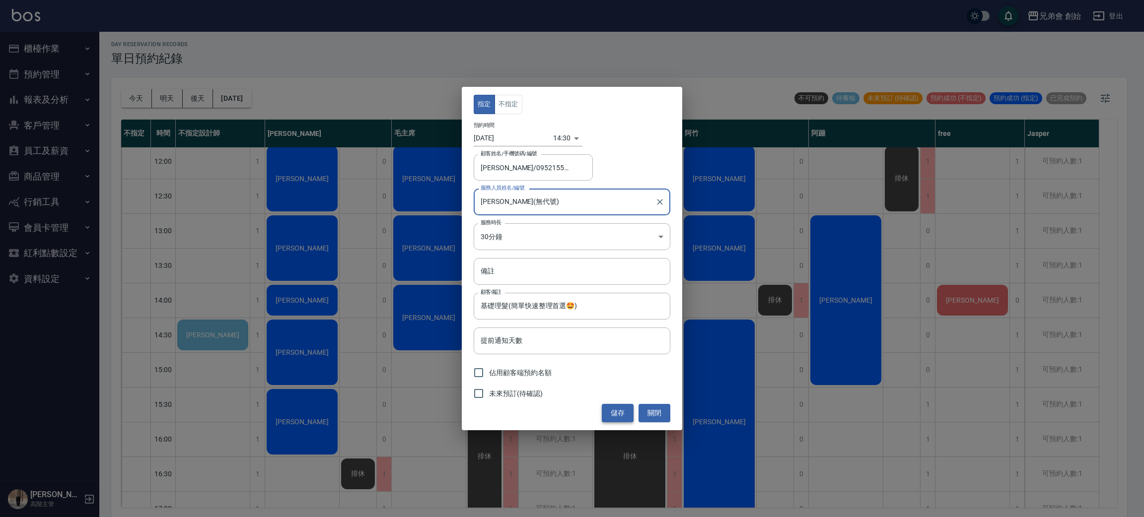
click at [603, 412] on button "儲存" at bounding box center [618, 413] width 32 height 18
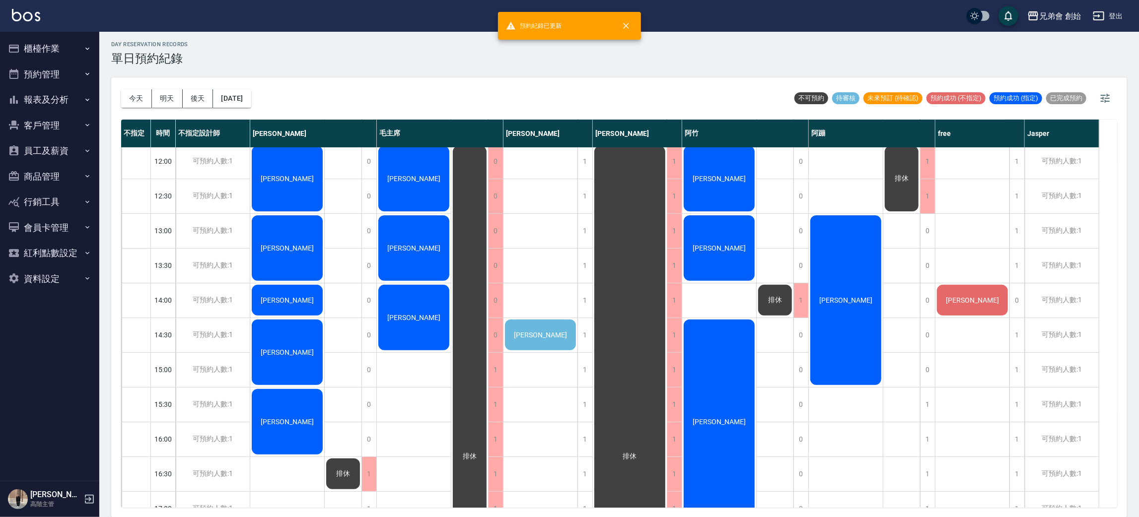
click at [558, 318] on div "游震偉" at bounding box center [540, 335] width 74 height 34
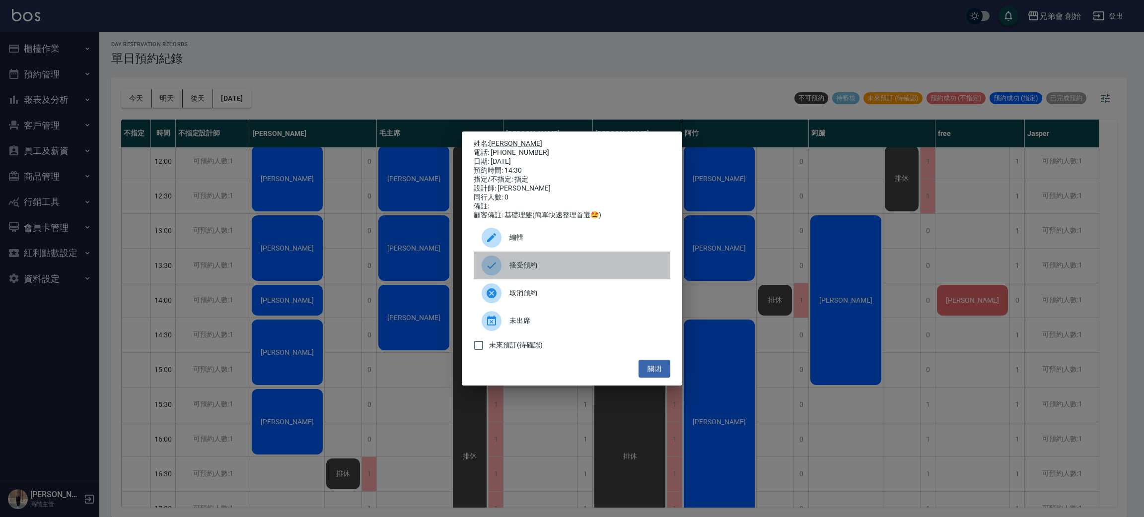
click at [517, 271] on span "接受預約" at bounding box center [585, 265] width 153 height 10
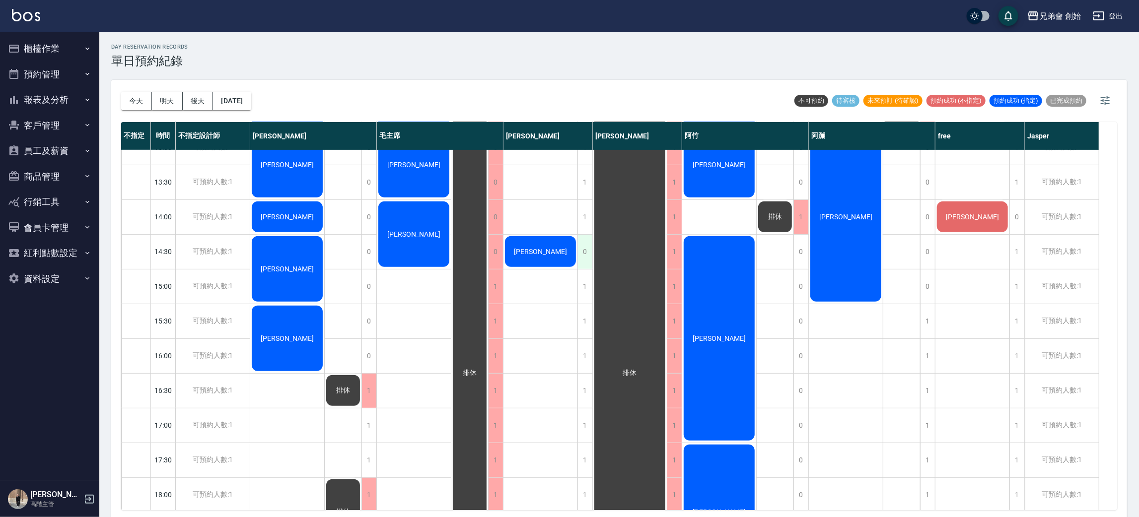
scroll to position [74, 0]
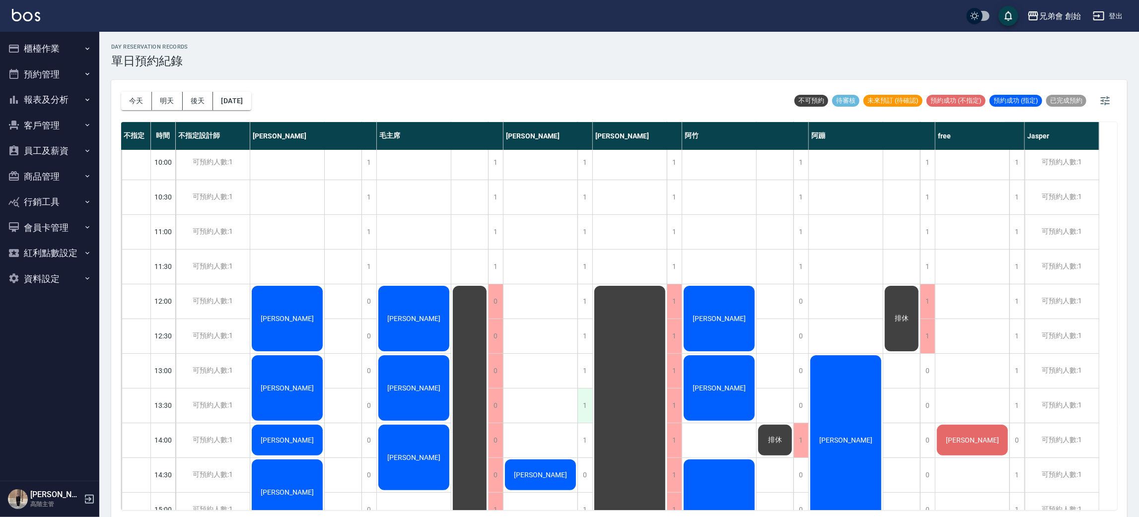
click at [580, 402] on div "1" at bounding box center [584, 406] width 15 height 34
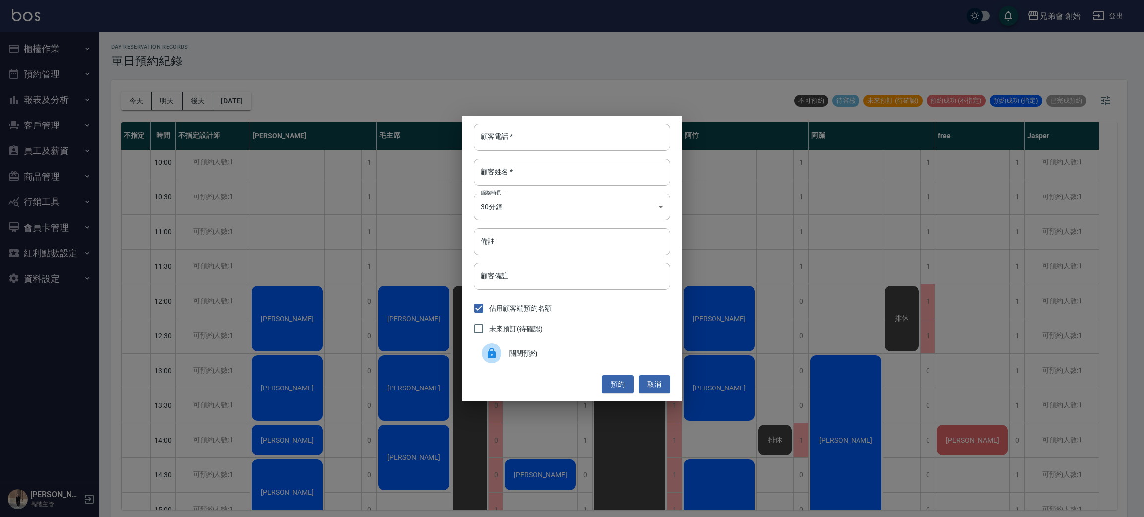
click at [556, 343] on div "關閉預約" at bounding box center [572, 354] width 197 height 28
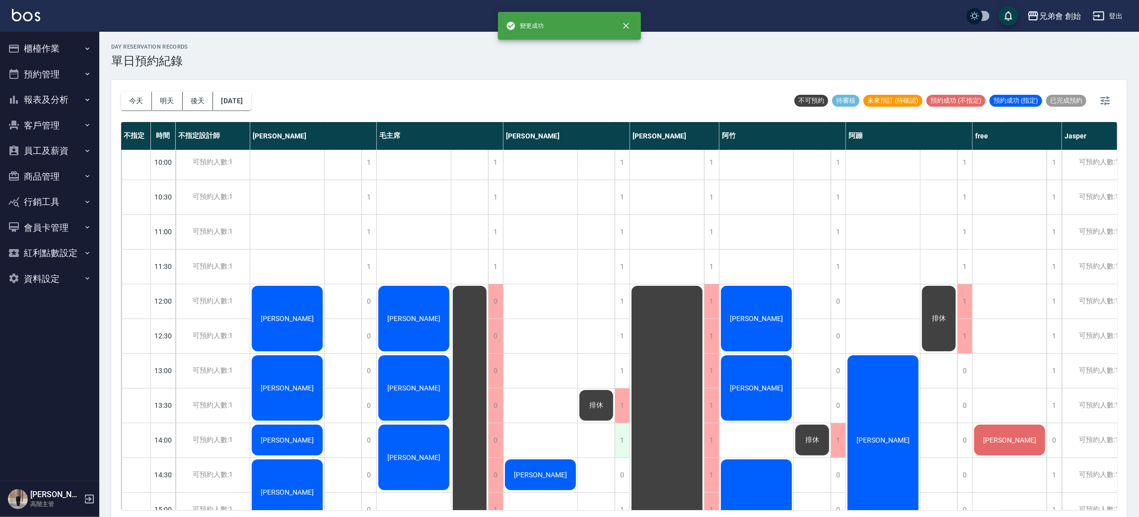
click at [622, 436] on div "1" at bounding box center [622, 441] width 15 height 34
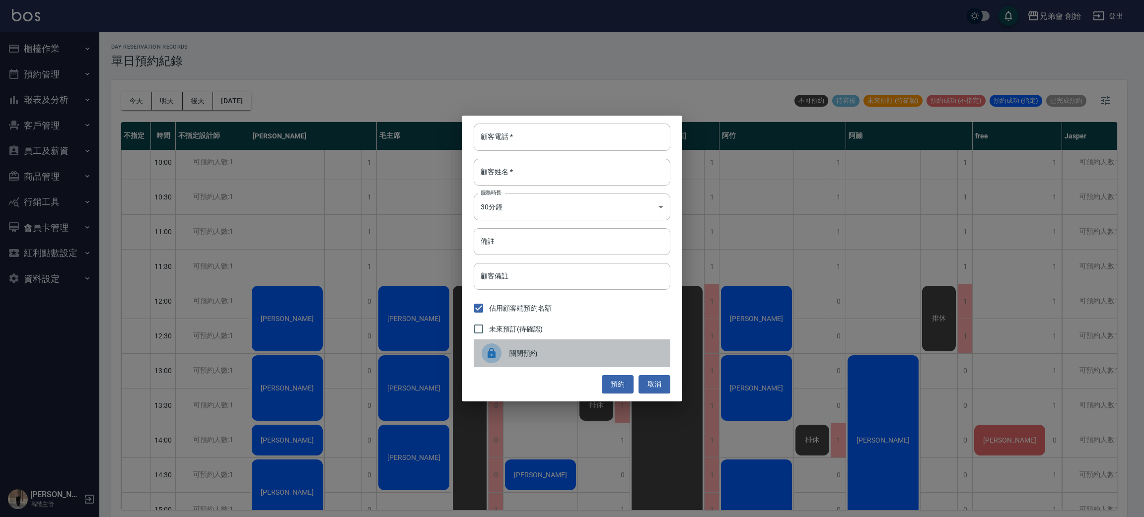
click at [545, 351] on span "關閉預約" at bounding box center [585, 354] width 153 height 10
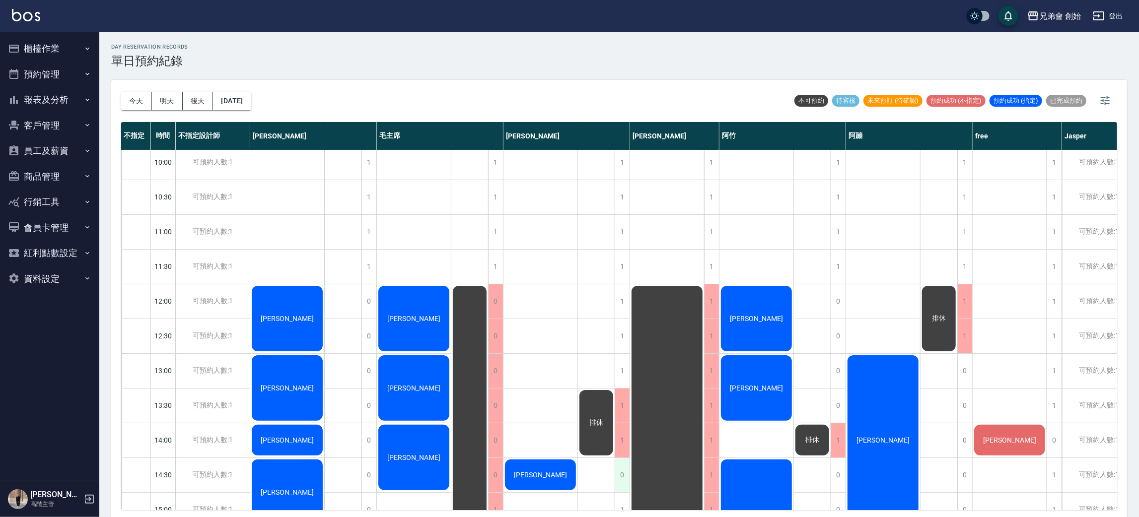
click at [628, 477] on div "0" at bounding box center [622, 475] width 15 height 34
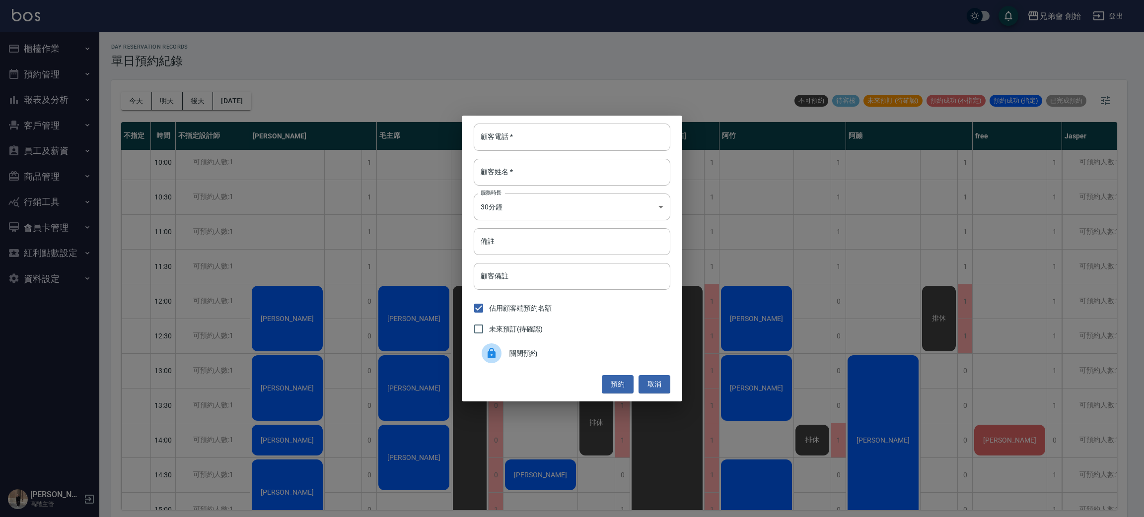
click at [553, 358] on span "關閉預約" at bounding box center [585, 354] width 153 height 10
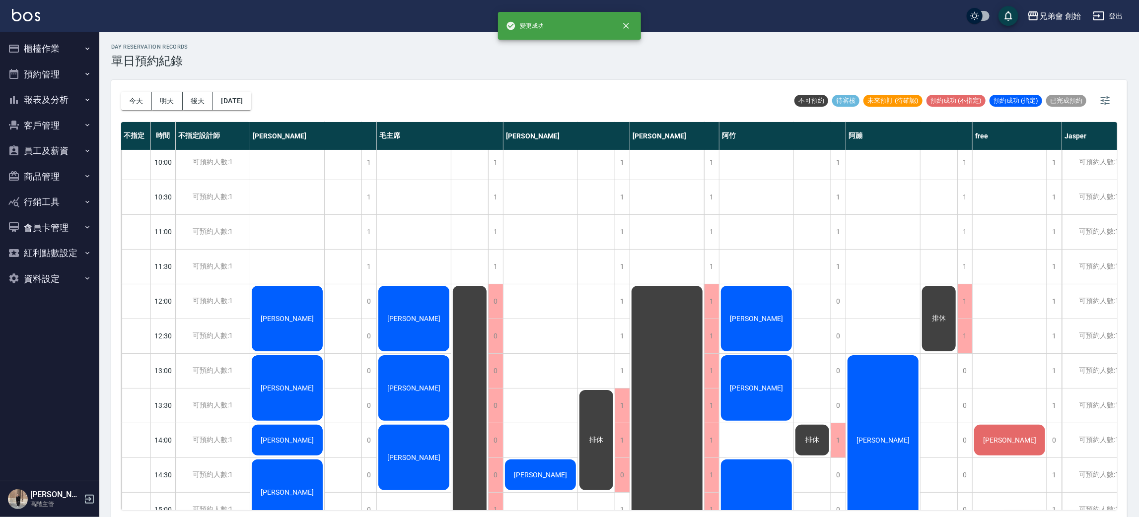
scroll to position [298, 0]
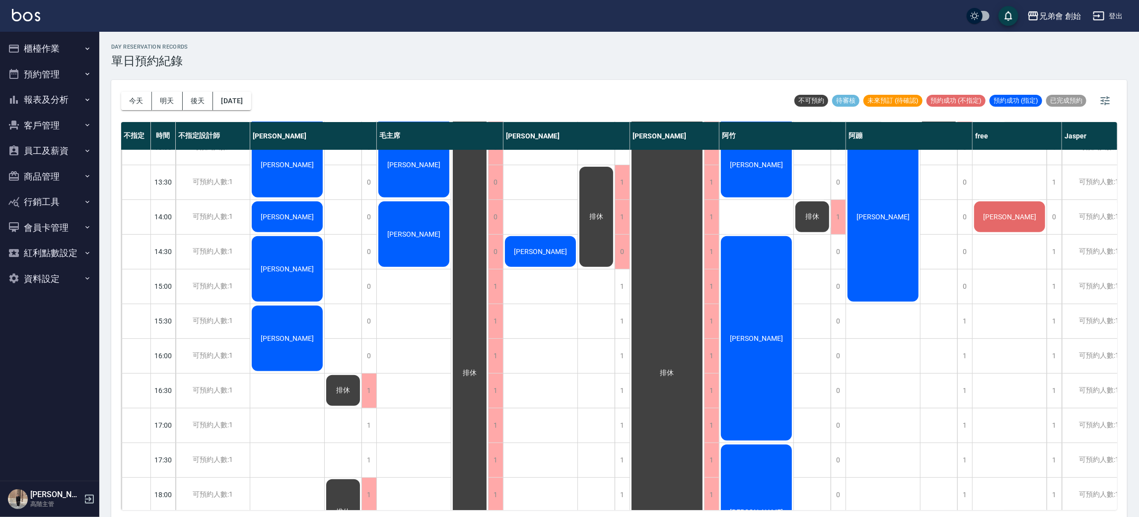
click at [871, 273] on div "黃耕威" at bounding box center [883, 217] width 74 height 173
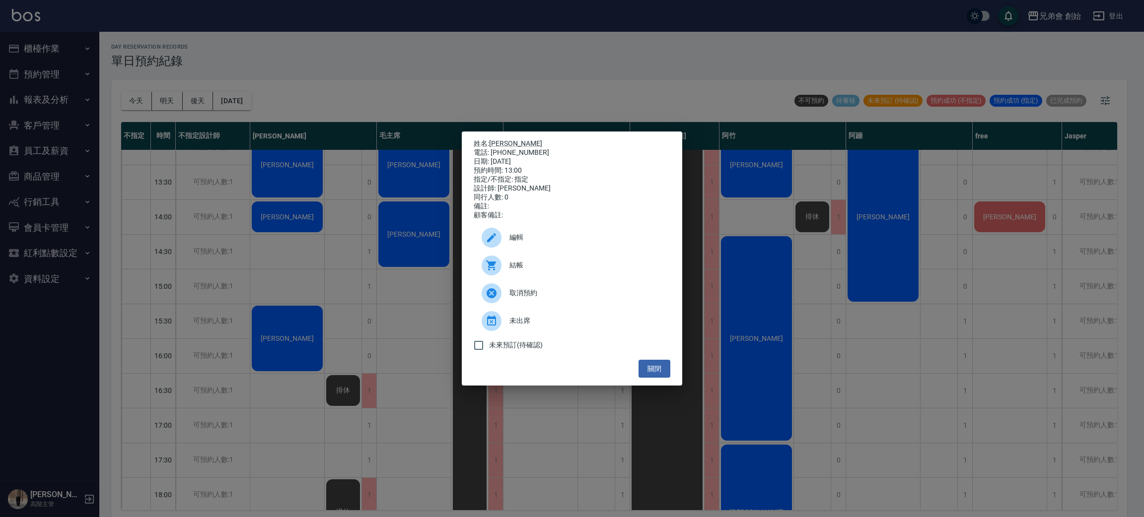
click at [683, 67] on div "姓名: 黃耕威 電話: 0988142013 日期: 2025/10/05 預約時間: 13:00 指定/不指定: 指定 設計師: 阿蹦 同行人數: 0 備註…" at bounding box center [572, 258] width 1144 height 517
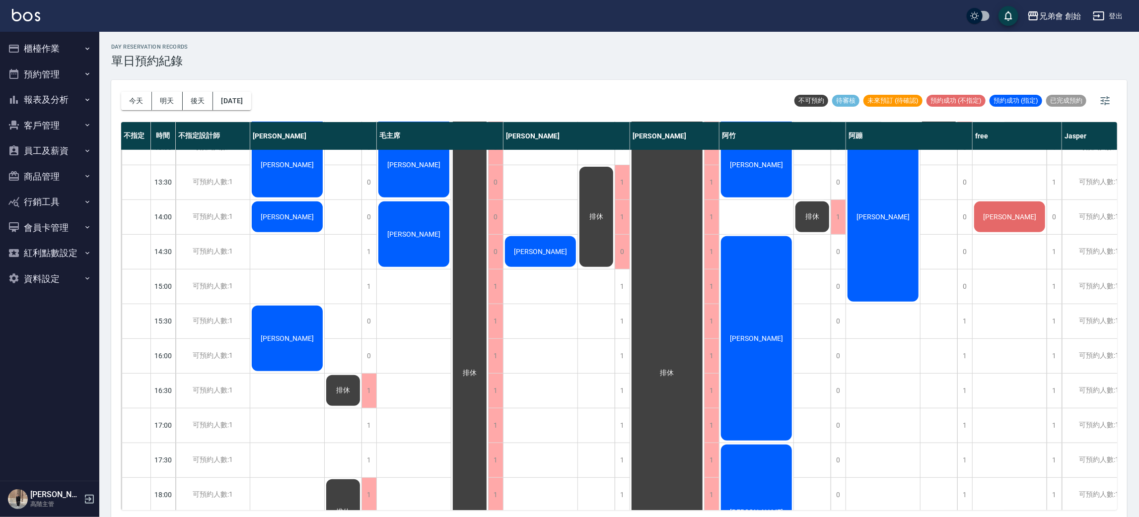
click at [549, 250] on span "游震偉" at bounding box center [540, 252] width 57 height 8
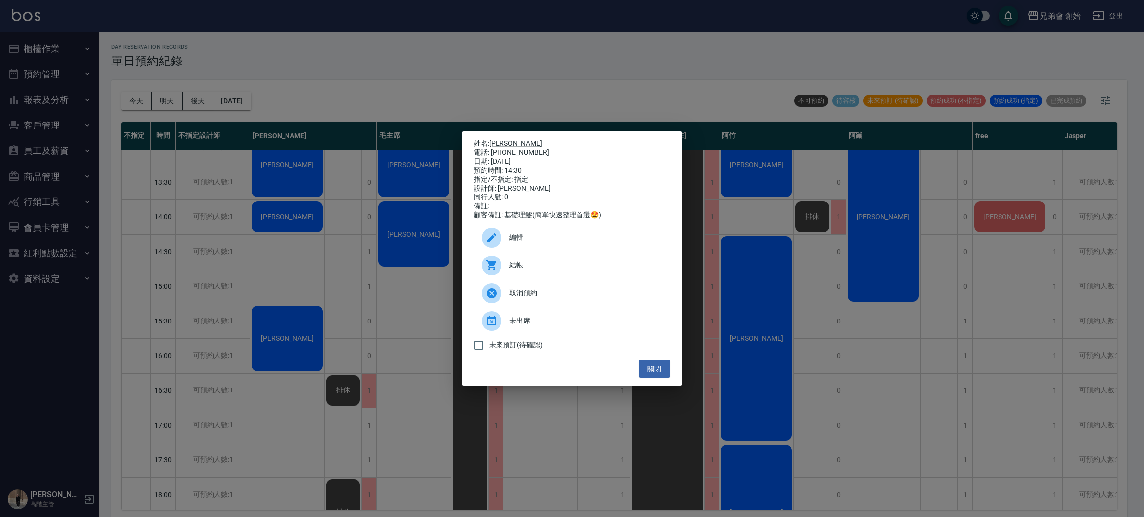
click at [360, 115] on div "姓名: 游震偉 電話: 0952155119 日期: 2025/10/05 預約時間: 14:30 指定/不指定: 指定 設計師: 歐文 同行人數: 0 備註…" at bounding box center [572, 258] width 1144 height 517
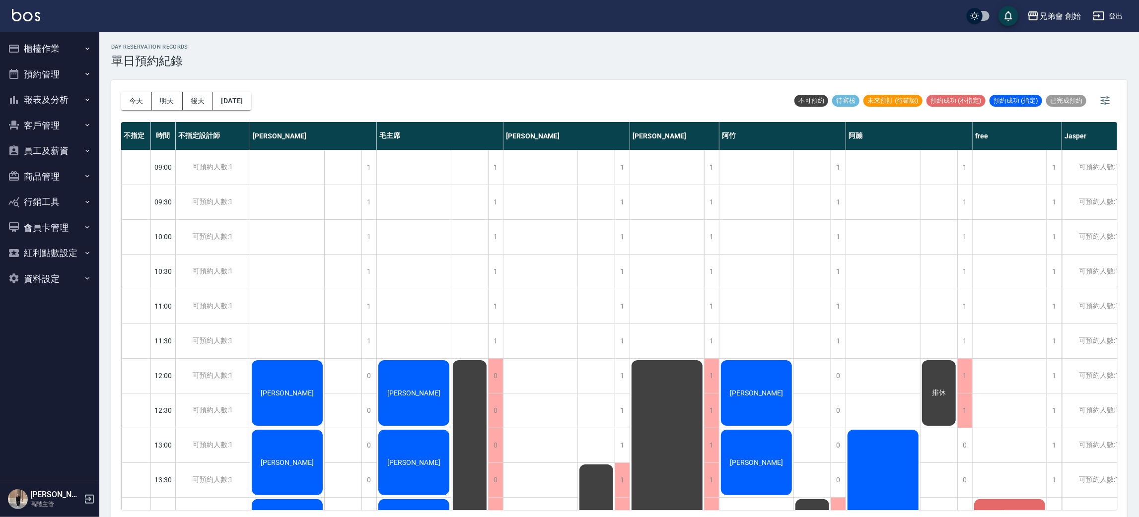
scroll to position [149, 0]
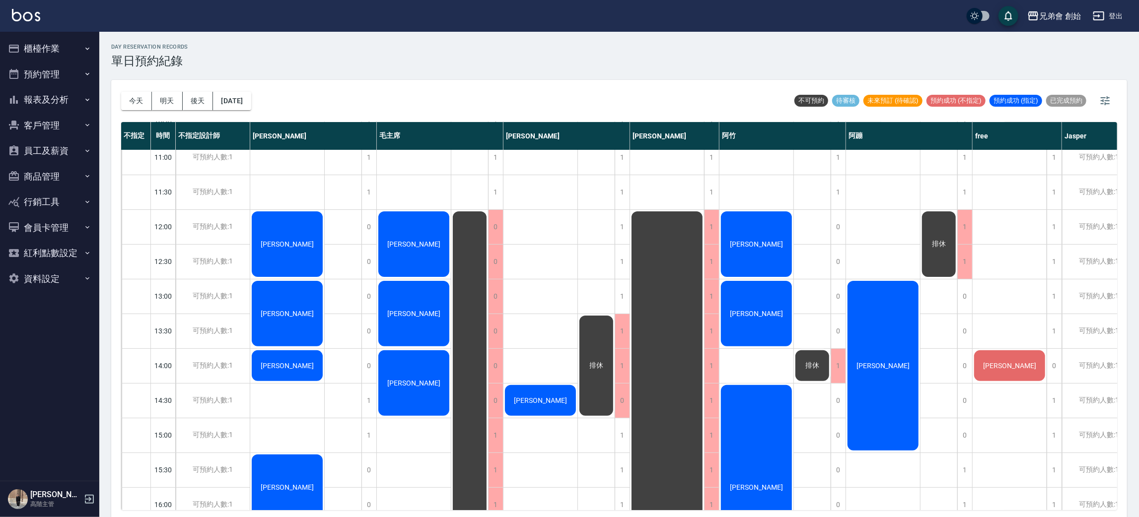
click at [409, 241] on span "[PERSON_NAME]" at bounding box center [413, 244] width 57 height 8
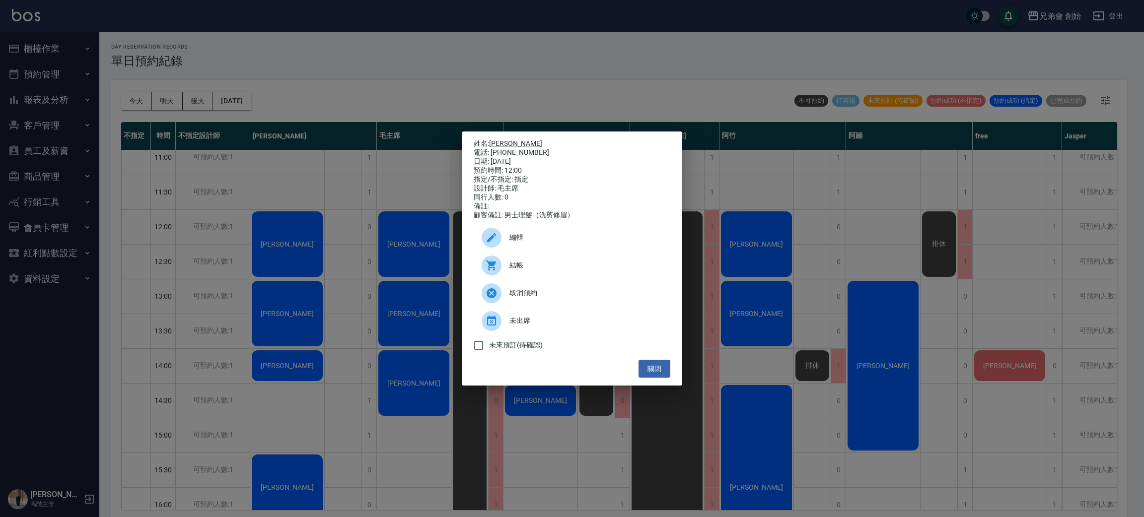
click at [496, 267] on icon at bounding box center [492, 266] width 12 height 12
drag, startPoint x: 403, startPoint y: 58, endPoint x: 405, endPoint y: 221, distance: 163.3
click at [404, 61] on div "姓名: 謝華恩 電話: 0973713137 日期: 2025/10/05 預約時間: 12:00 指定/不指定: 指定 設計師: 毛主席 同行人數: 0 備…" at bounding box center [572, 258] width 1144 height 517
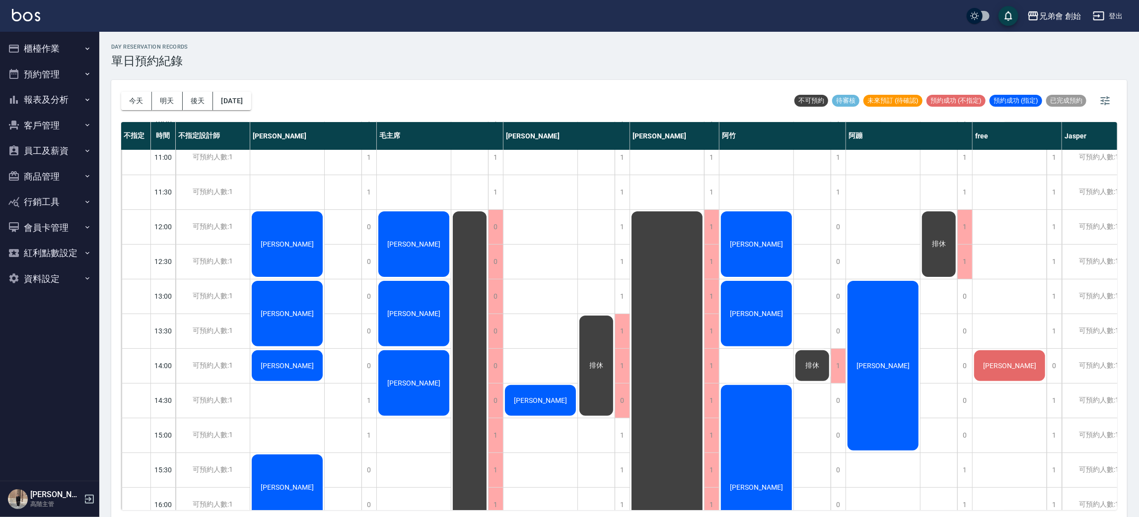
click at [427, 325] on div "[PERSON_NAME]" at bounding box center [414, 314] width 74 height 69
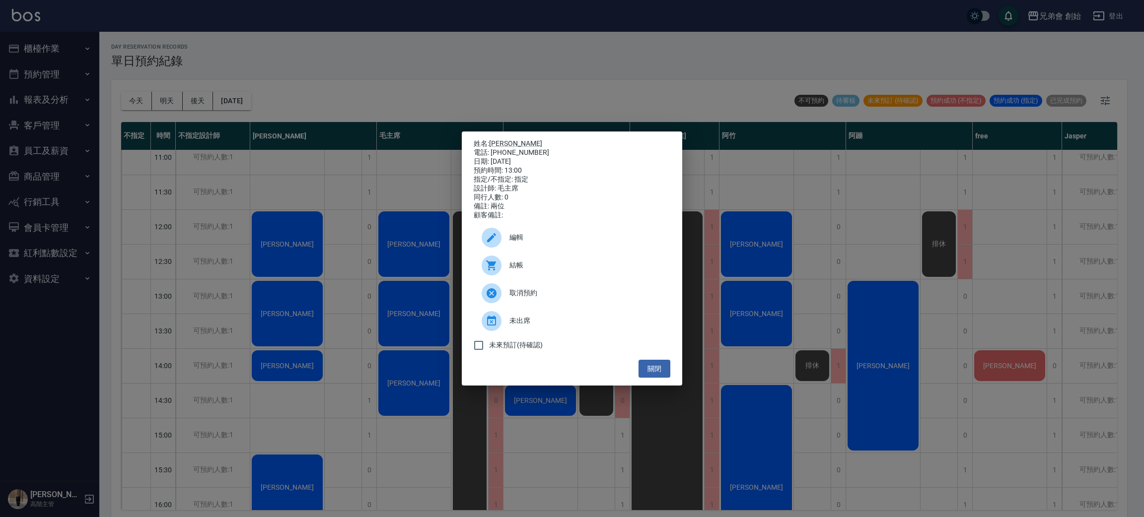
click at [492, 272] on icon at bounding box center [492, 266] width 12 height 12
drag, startPoint x: 401, startPoint y: 75, endPoint x: 407, endPoint y: 92, distance: 17.7
click at [401, 74] on div "姓名: 劉東岩 電話: 0901200636 日期: 2025/10/05 預約時間: 13:00 指定/不指定: 指定 設計師: 毛主席 同行人數: 0 備…" at bounding box center [572, 258] width 1144 height 517
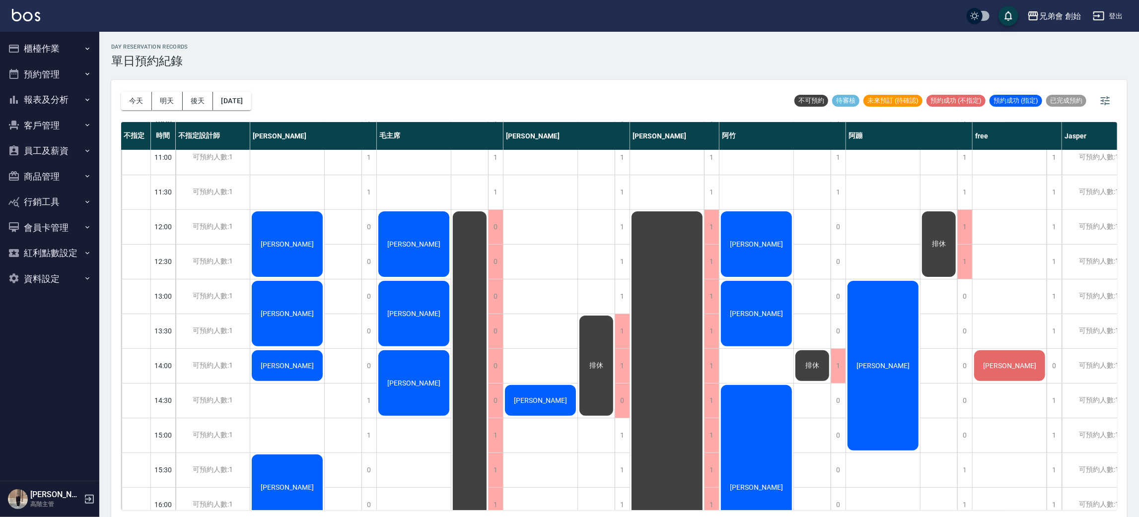
click at [409, 371] on div "[PERSON_NAME]" at bounding box center [414, 383] width 74 height 69
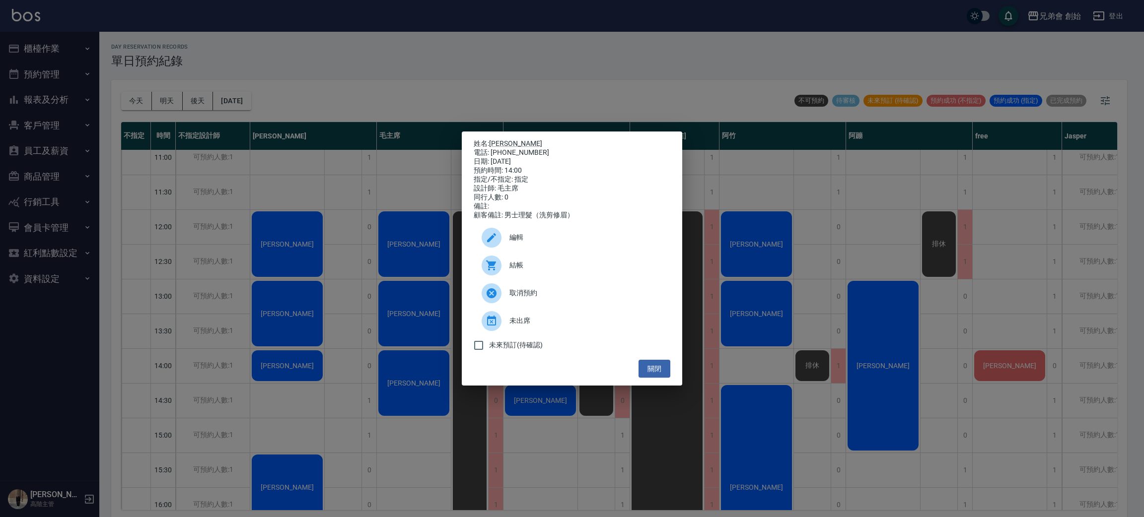
click at [511, 259] on div "結帳" at bounding box center [572, 266] width 197 height 28
drag, startPoint x: 421, startPoint y: 80, endPoint x: 425, endPoint y: 138, distance: 58.3
click at [422, 80] on div "姓名: 李尚哲 電話: 0915128179 日期: 2025/10/05 預約時間: 14:00 指定/不指定: 指定 設計師: 毛主席 同行人數: 0 備…" at bounding box center [572, 258] width 1144 height 517
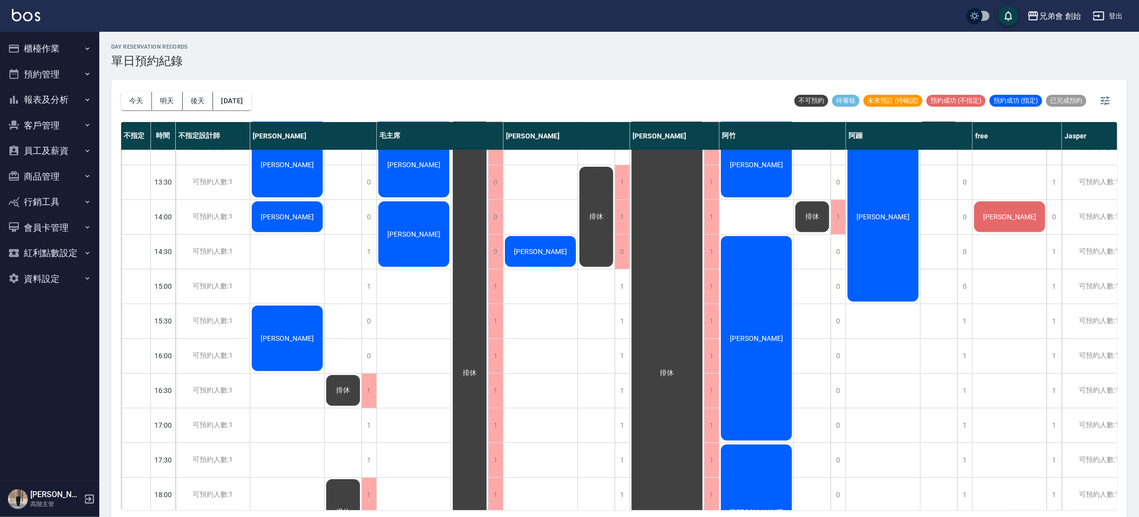
scroll to position [223, 0]
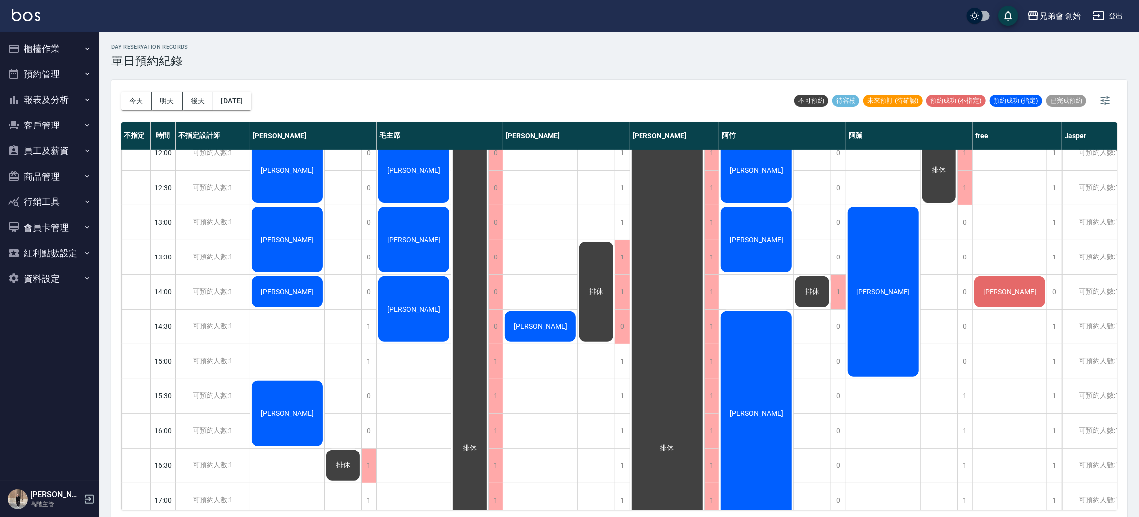
click at [319, 341] on div "簡廷翰 林伯安 江皓 阿信" at bounding box center [287, 431] width 74 height 1008
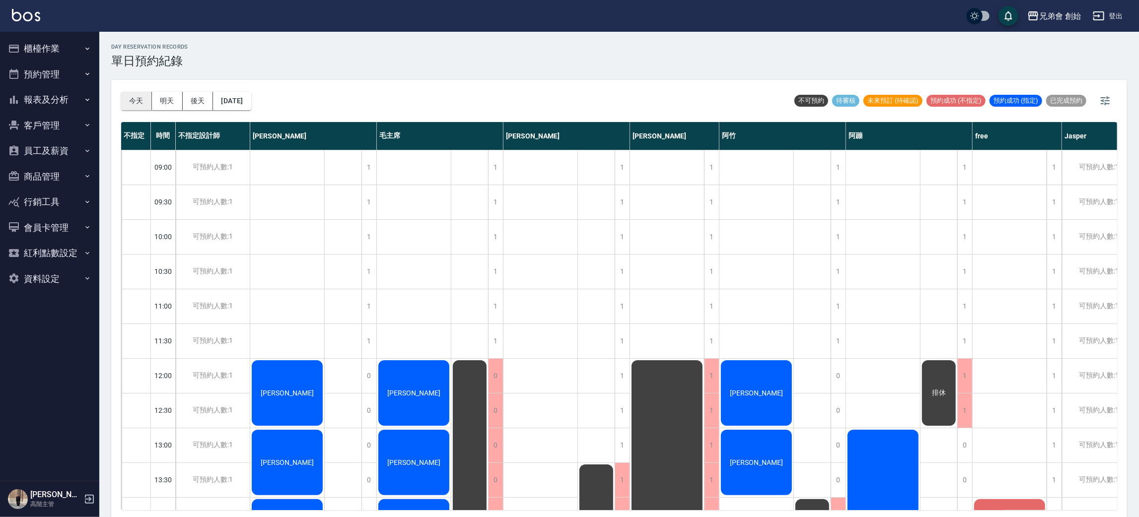
click at [125, 101] on button "今天" at bounding box center [136, 101] width 31 height 18
click at [167, 109] on button "明天" at bounding box center [167, 101] width 31 height 18
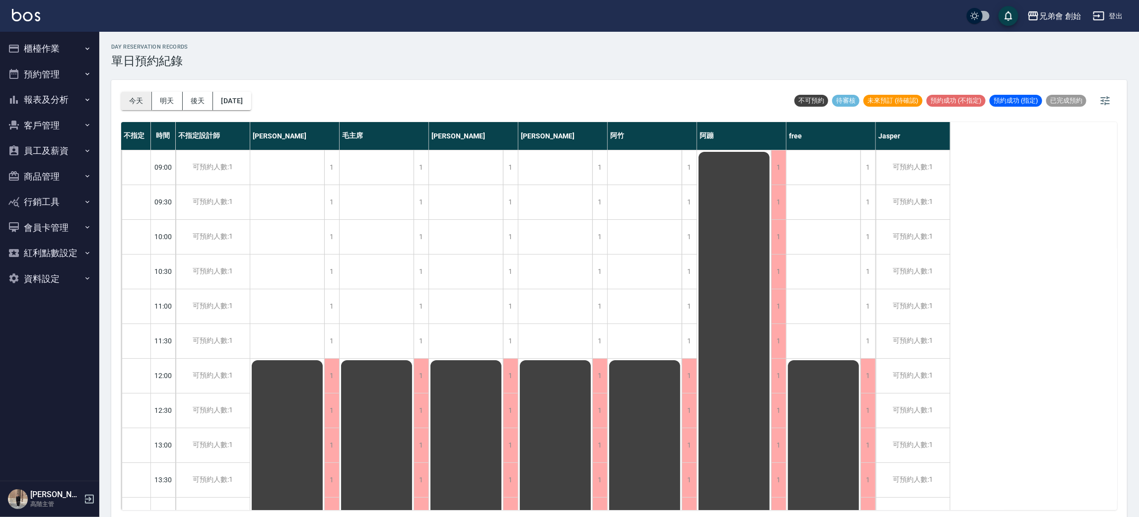
click at [134, 100] on button "今天" at bounding box center [136, 101] width 31 height 18
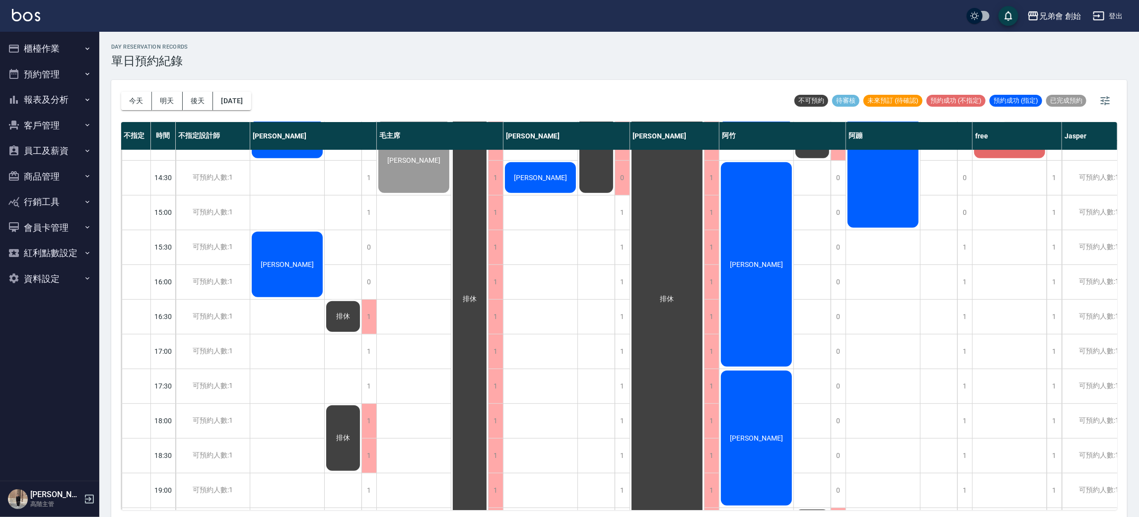
scroll to position [298, 0]
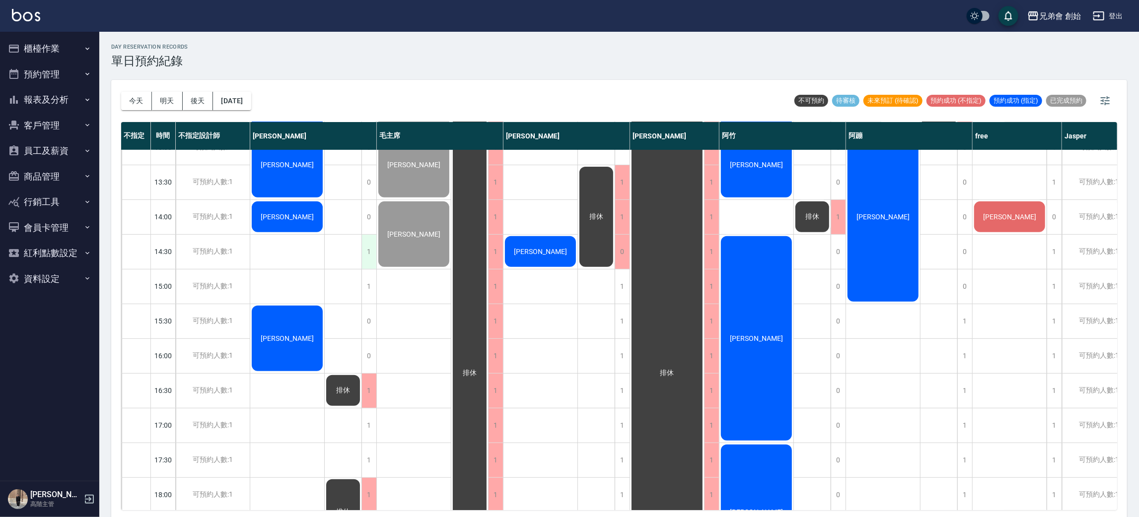
click at [365, 250] on div "1" at bounding box center [368, 252] width 15 height 34
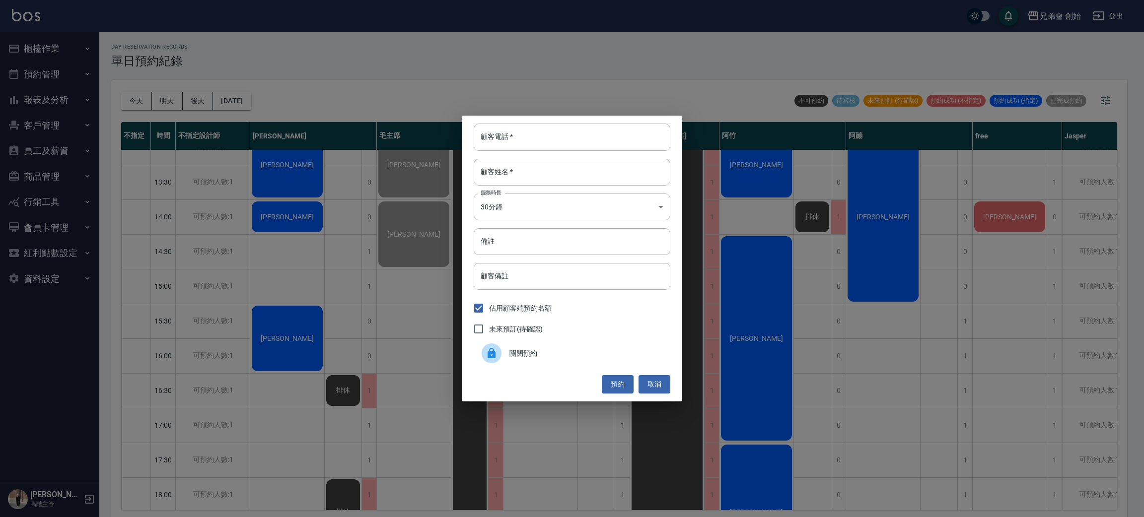
click at [502, 361] on div at bounding box center [496, 354] width 28 height 20
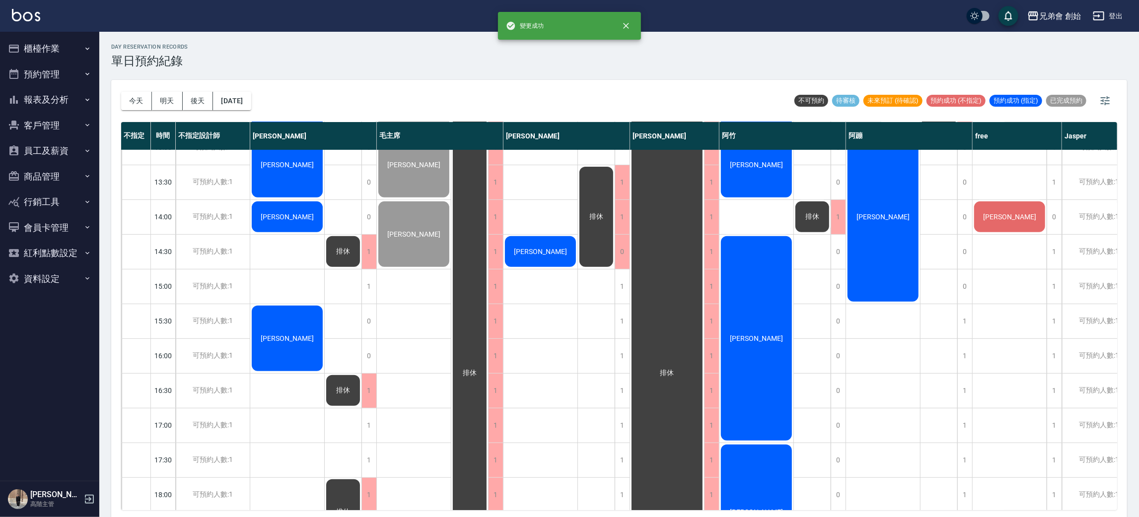
click at [365, 288] on div "1" at bounding box center [368, 287] width 15 height 34
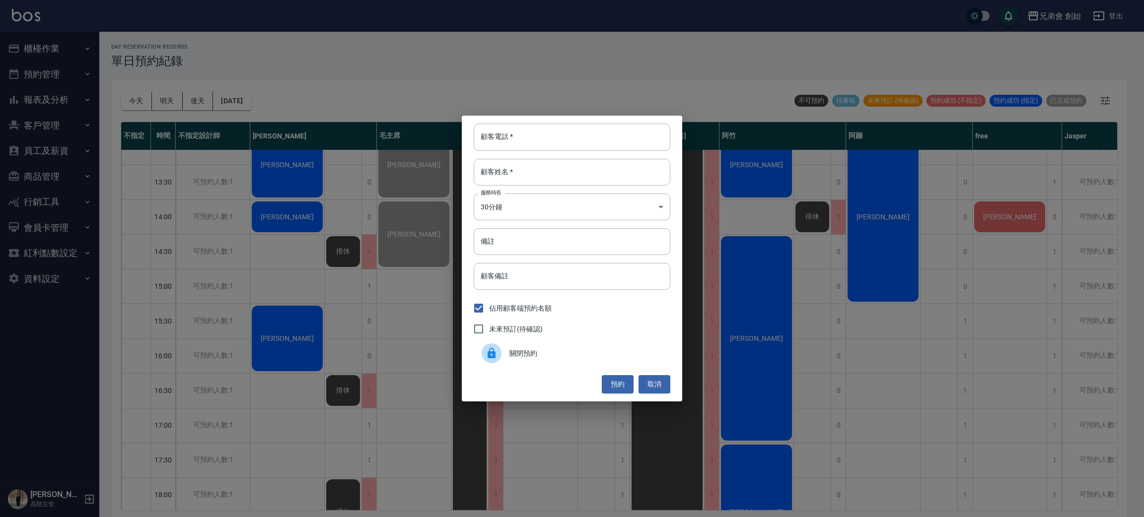
click at [516, 357] on span "關閉預約" at bounding box center [585, 354] width 153 height 10
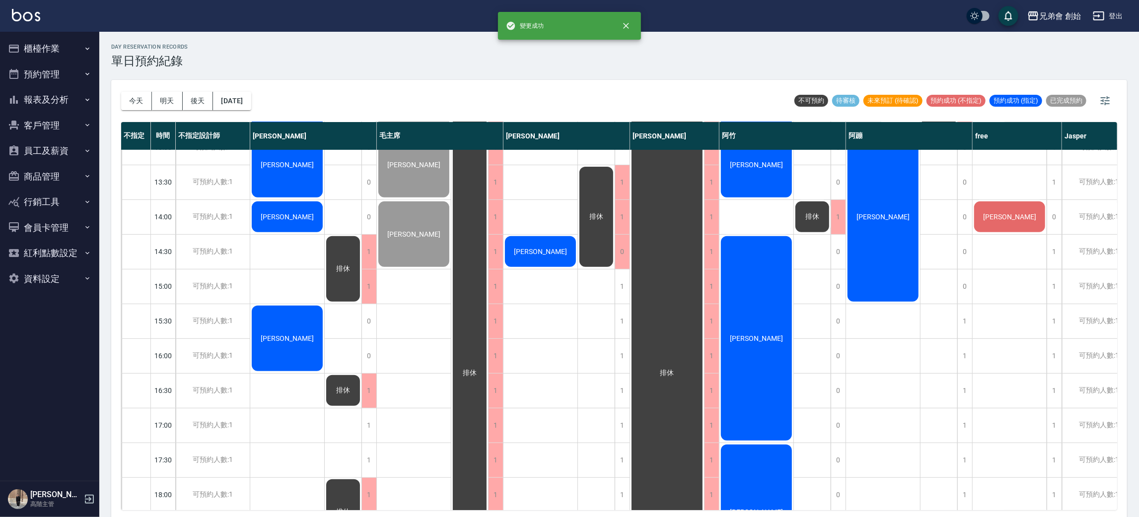
click at [305, 250] on div "簡廷翰 林伯安 江皓 阿信" at bounding box center [287, 356] width 74 height 1008
drag, startPoint x: 297, startPoint y: 284, endPoint x: 310, endPoint y: 280, distance: 14.1
click at [296, 284] on div "簡廷翰 林伯安 江皓 阿信" at bounding box center [287, 356] width 74 height 1008
drag, startPoint x: 412, startPoint y: 281, endPoint x: 507, endPoint y: 291, distance: 96.3
click at [412, 281] on div "謝華恩 劉東岩 李尚哲" at bounding box center [414, 356] width 74 height 1008
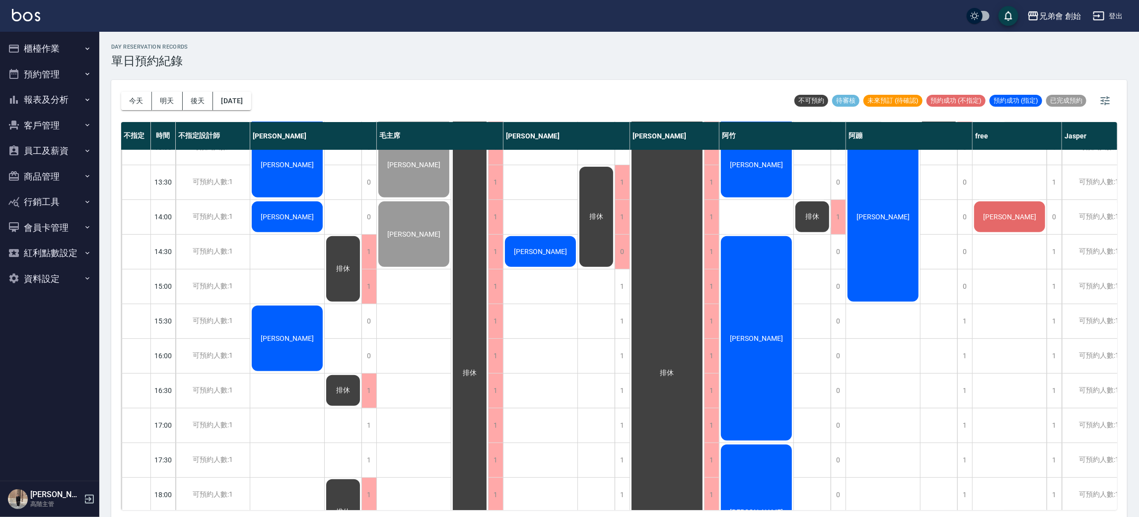
click at [547, 282] on div "游震偉" at bounding box center [540, 356] width 74 height 1008
click at [990, 280] on div "李佳恩" at bounding box center [1010, 356] width 74 height 1008
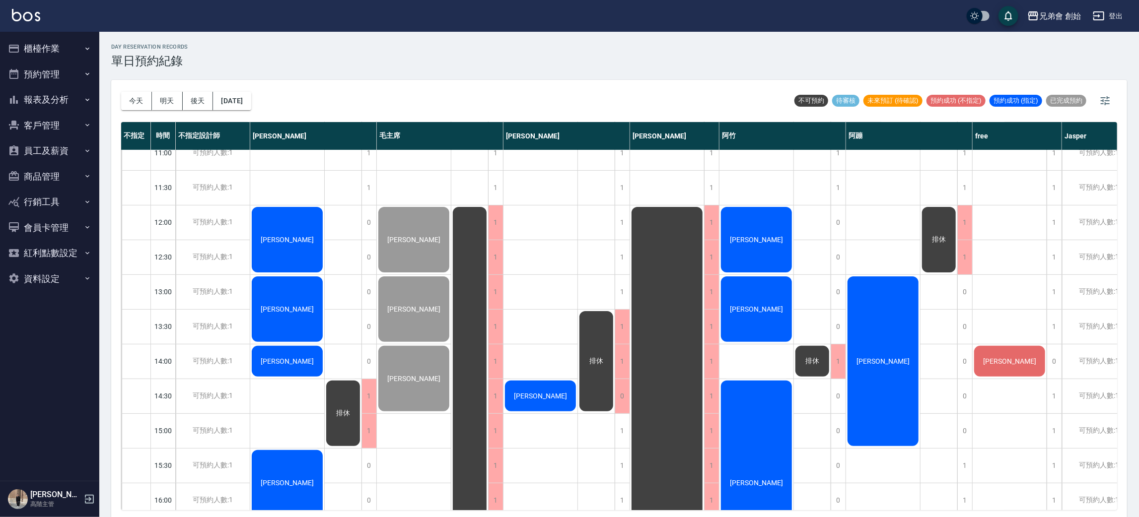
scroll to position [302, 0]
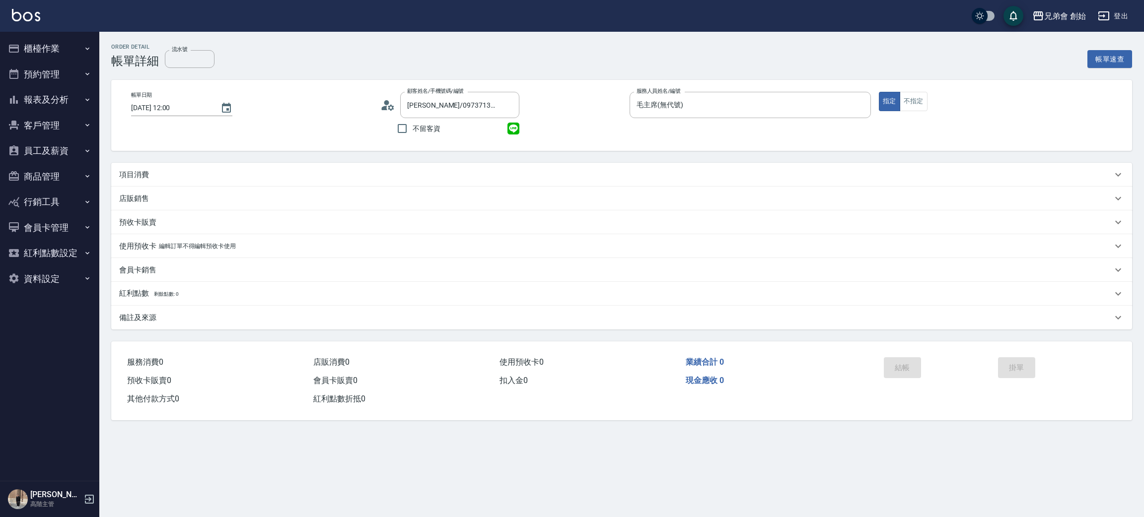
click at [164, 174] on div "項目消費" at bounding box center [615, 175] width 993 height 10
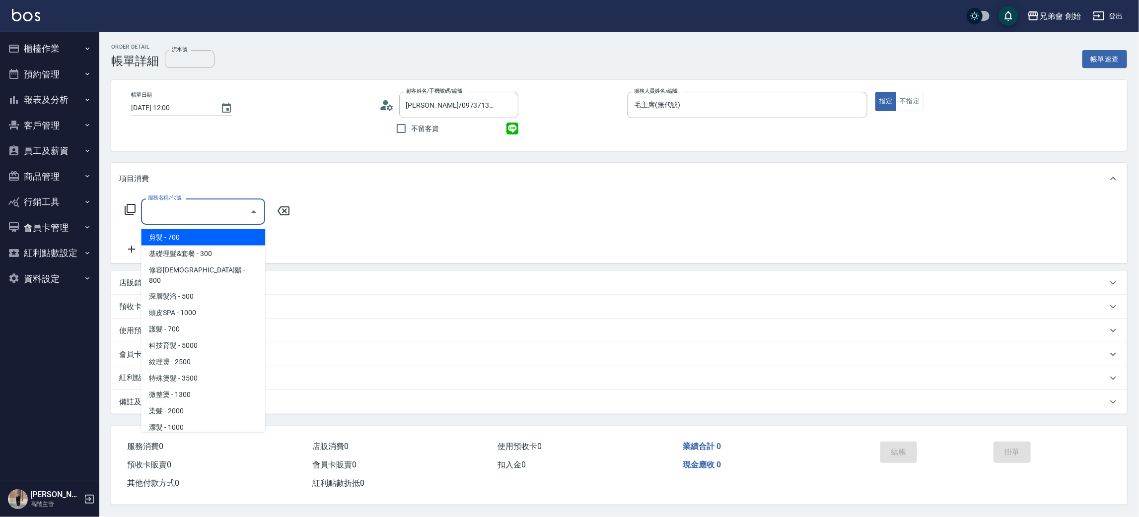
click at [163, 207] on input "服務名稱/代號" at bounding box center [195, 211] width 100 height 17
drag, startPoint x: 169, startPoint y: 235, endPoint x: 261, endPoint y: 229, distance: 92.1
click at [177, 235] on span "剪髮 - 700" at bounding box center [203, 237] width 124 height 16
type input "剪髮(A01)"
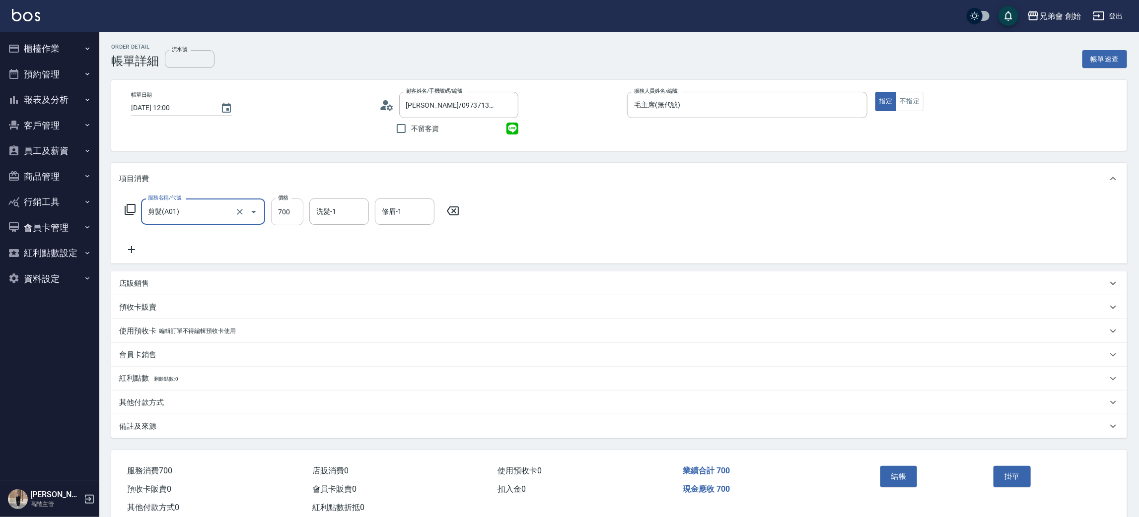
click at [284, 213] on input "700" at bounding box center [287, 212] width 32 height 27
type input "1000"
click at [911, 481] on button "結帳" at bounding box center [898, 476] width 37 height 21
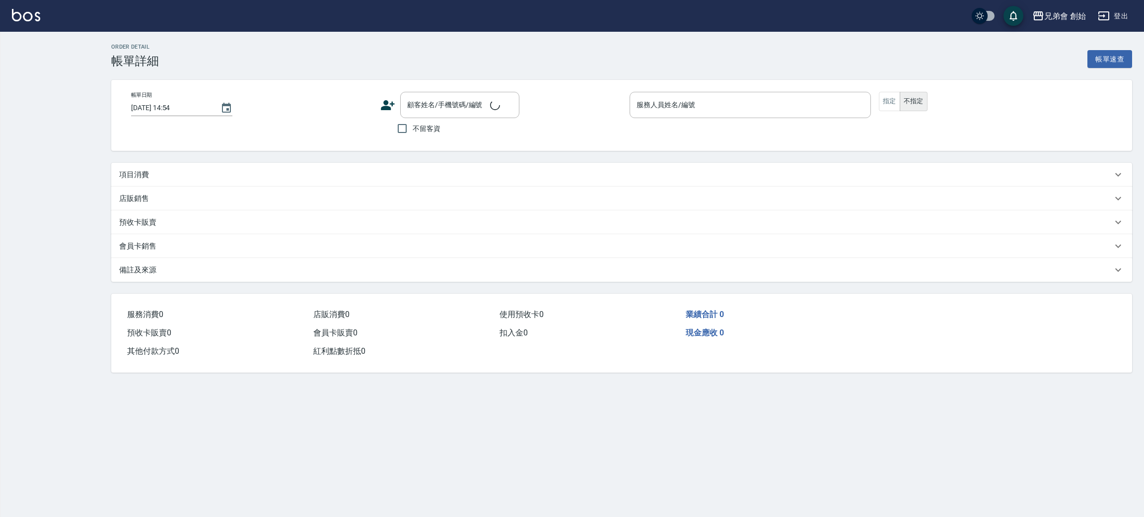
type input "[DATE] 13:00"
type input "毛主席(無代號)"
type input "兩位"
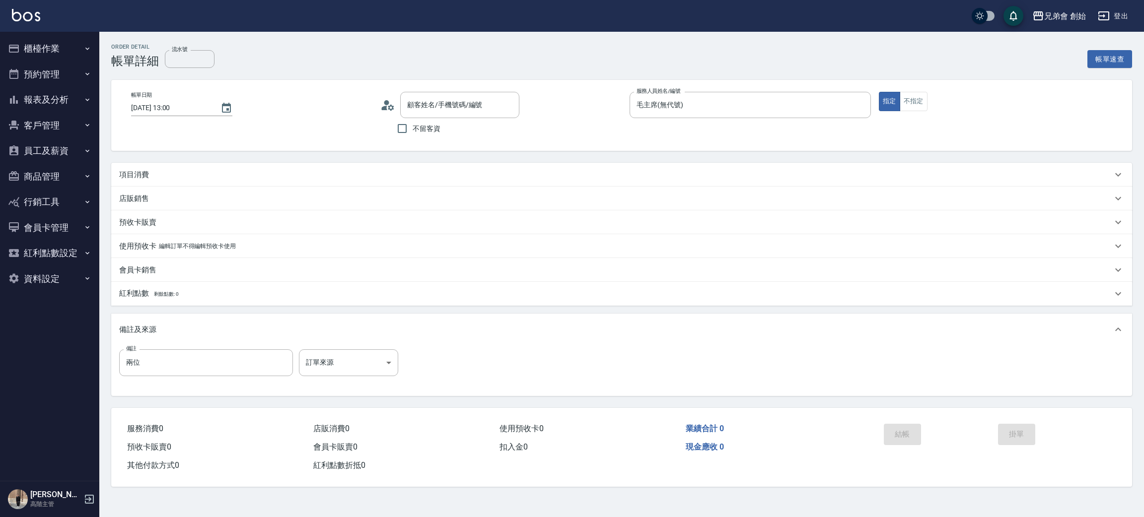
type input "[PERSON_NAME]/0901200636/"
click at [129, 168] on div "項目消費" at bounding box center [621, 175] width 1021 height 24
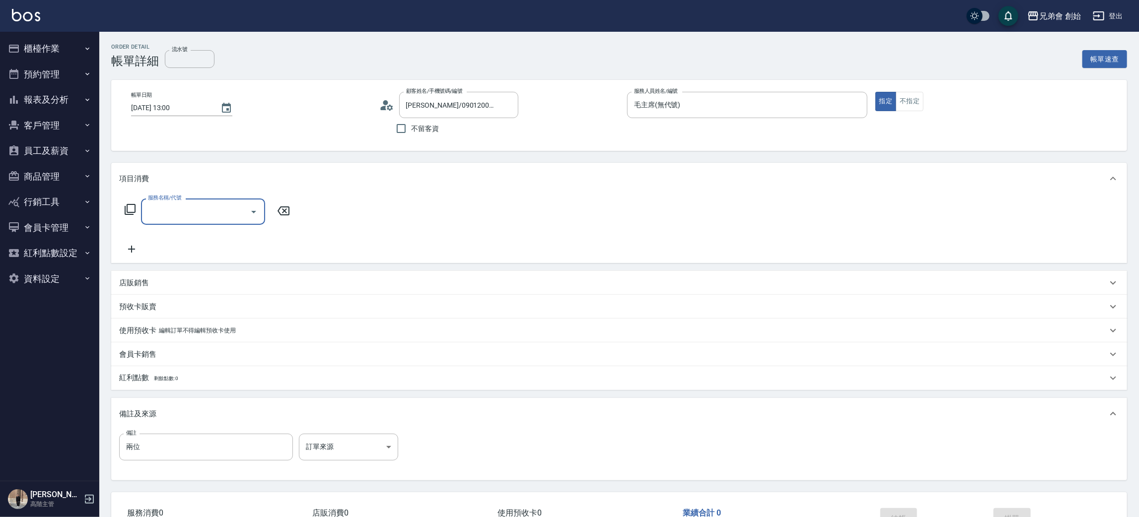
click at [193, 207] on input "服務名稱/代號" at bounding box center [195, 211] width 100 height 17
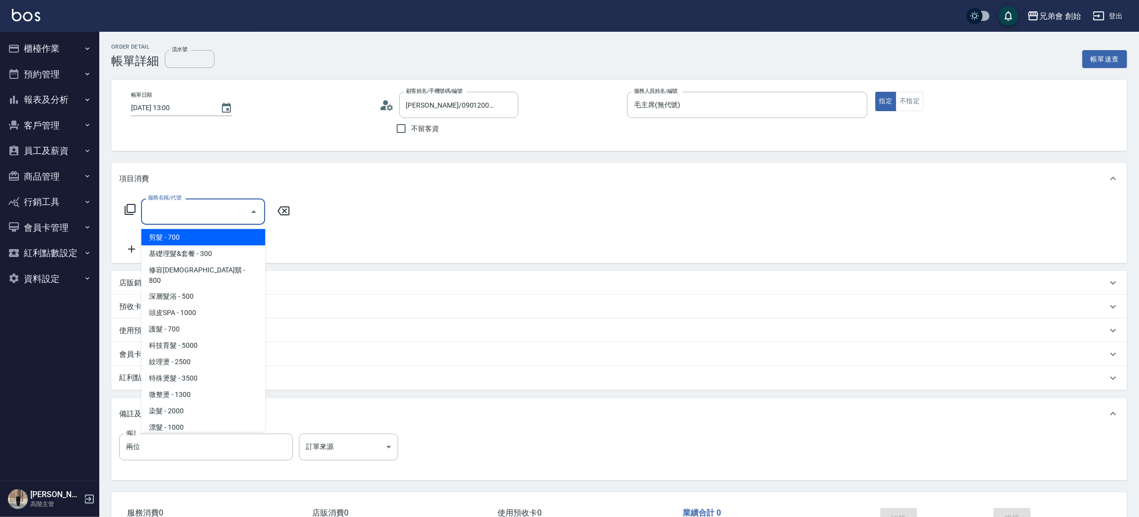
drag, startPoint x: 205, startPoint y: 235, endPoint x: 272, endPoint y: 228, distance: 67.4
click at [207, 236] on span "剪髮 - 700" at bounding box center [203, 237] width 124 height 16
type input "剪髮(A01)"
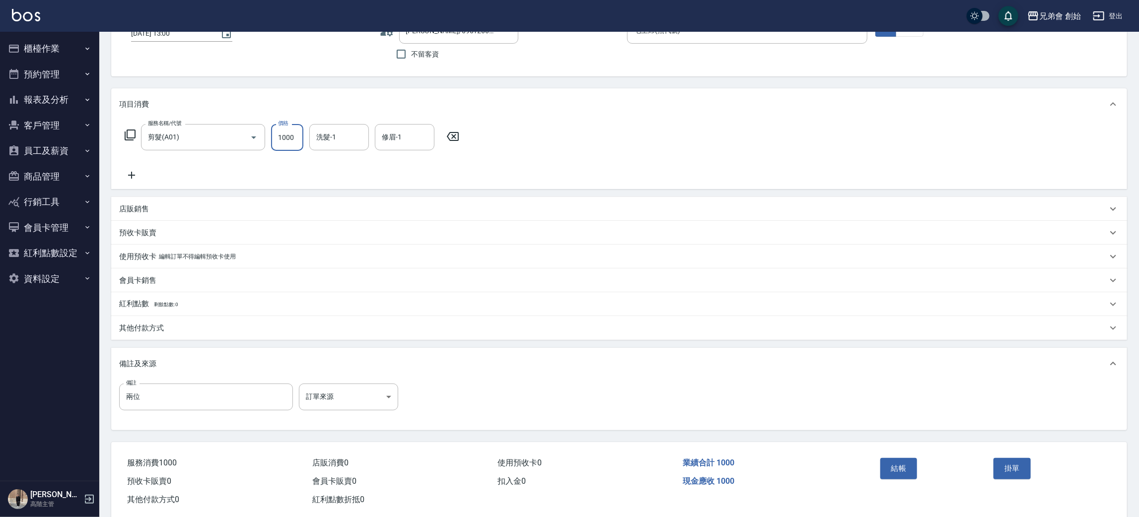
scroll to position [93, 0]
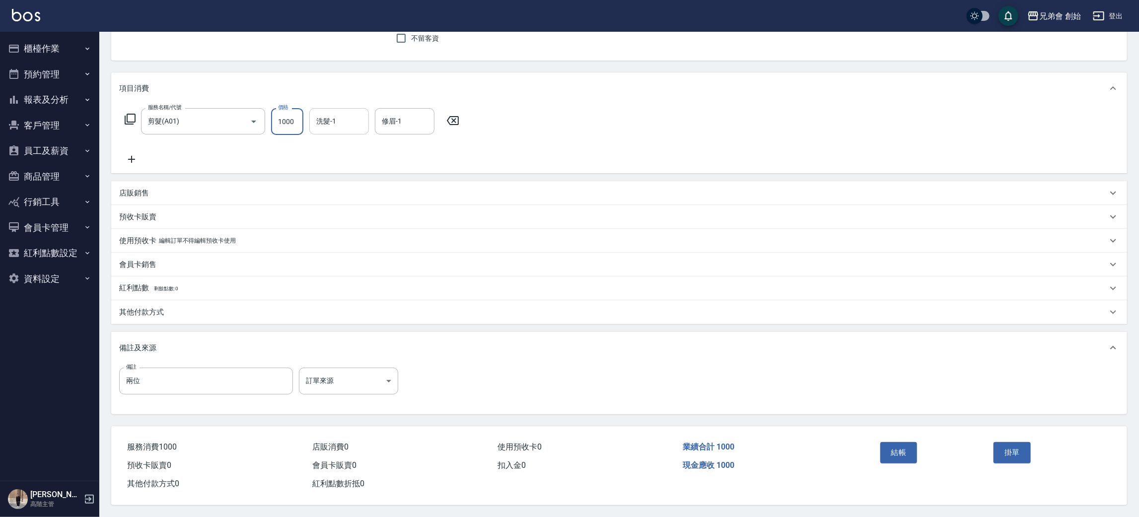
type input "1000"
click at [352, 113] on input "洗髮-1" at bounding box center [339, 121] width 51 height 17
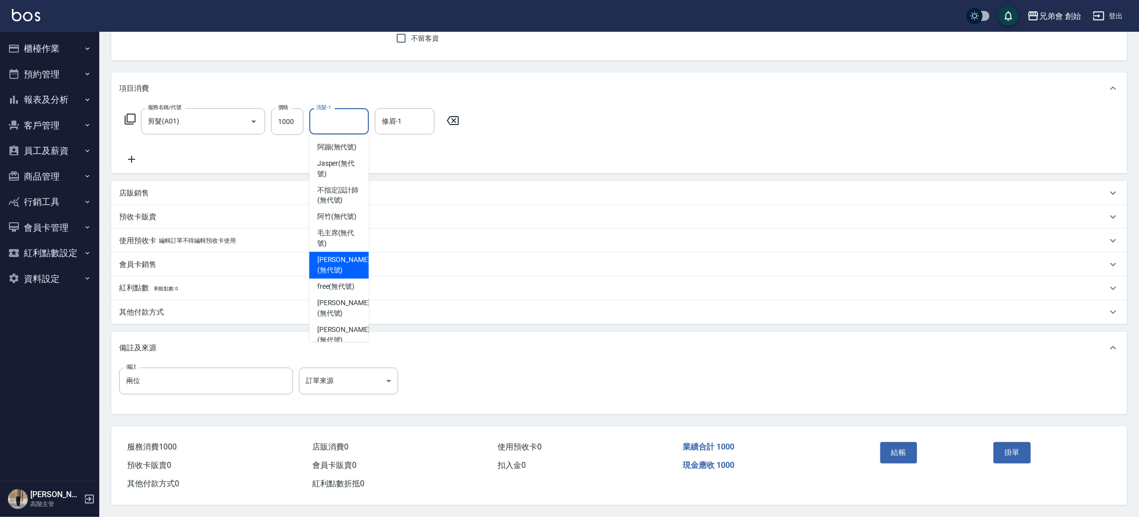
click at [348, 256] on span "[PERSON_NAME](無代號)" at bounding box center [343, 265] width 53 height 21
type input "[PERSON_NAME](無代號)"
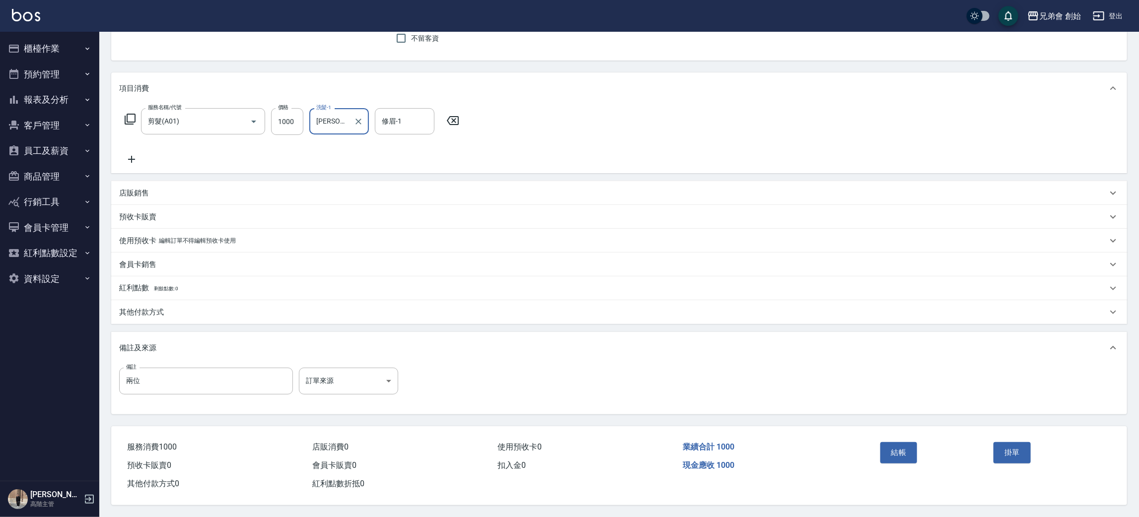
click at [405, 94] on div "項目消費" at bounding box center [619, 88] width 1016 height 32
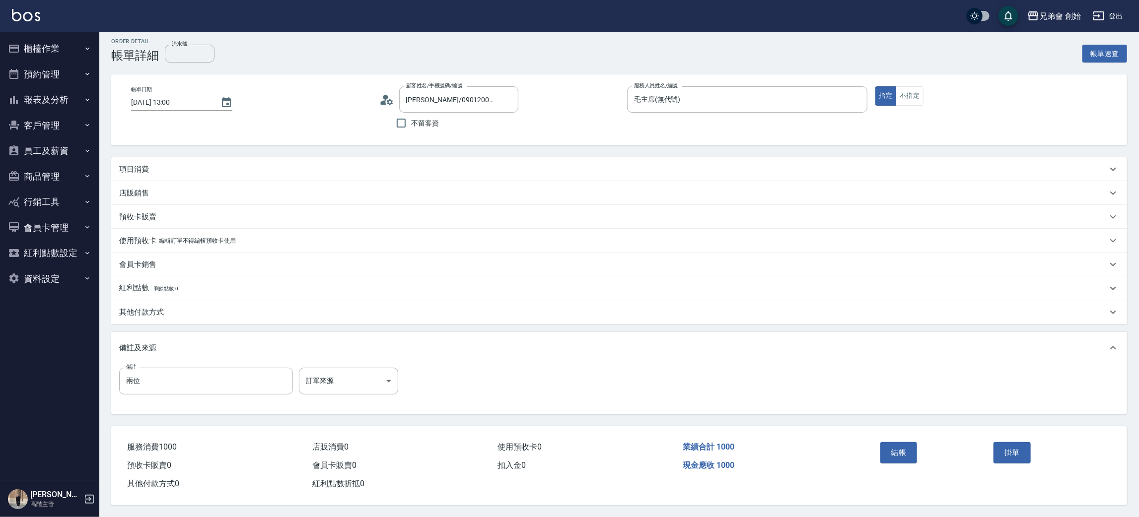
click at [393, 169] on div "項目消費" at bounding box center [613, 169] width 988 height 10
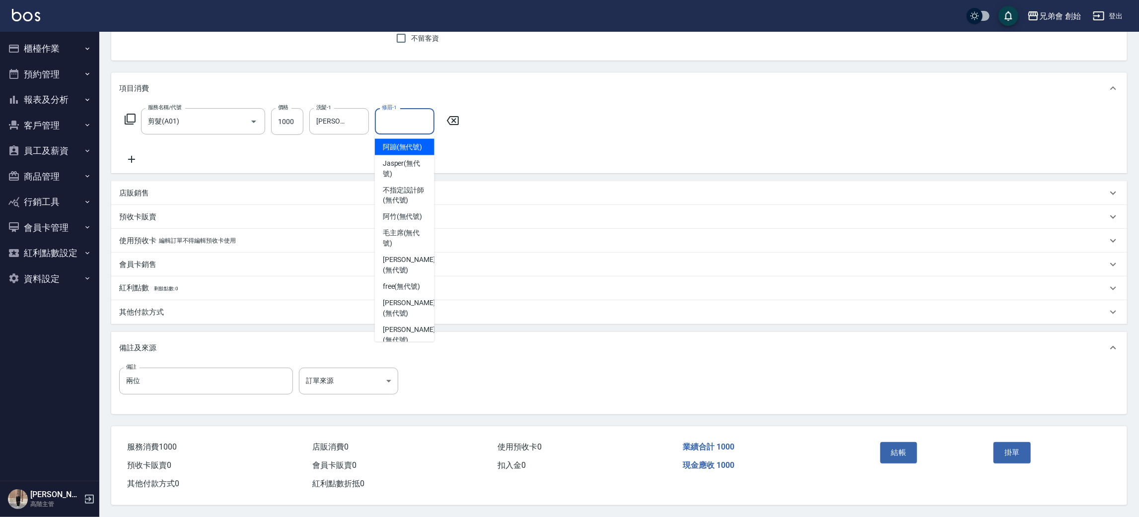
click at [396, 118] on div "修眉-1 修眉-1" at bounding box center [405, 121] width 60 height 26
drag, startPoint x: 407, startPoint y: 252, endPoint x: 678, endPoint y: 363, distance: 293.2
click at [408, 255] on span "歐文 (無代號)" at bounding box center [409, 265] width 53 height 21
type input "歐文(無代號)"
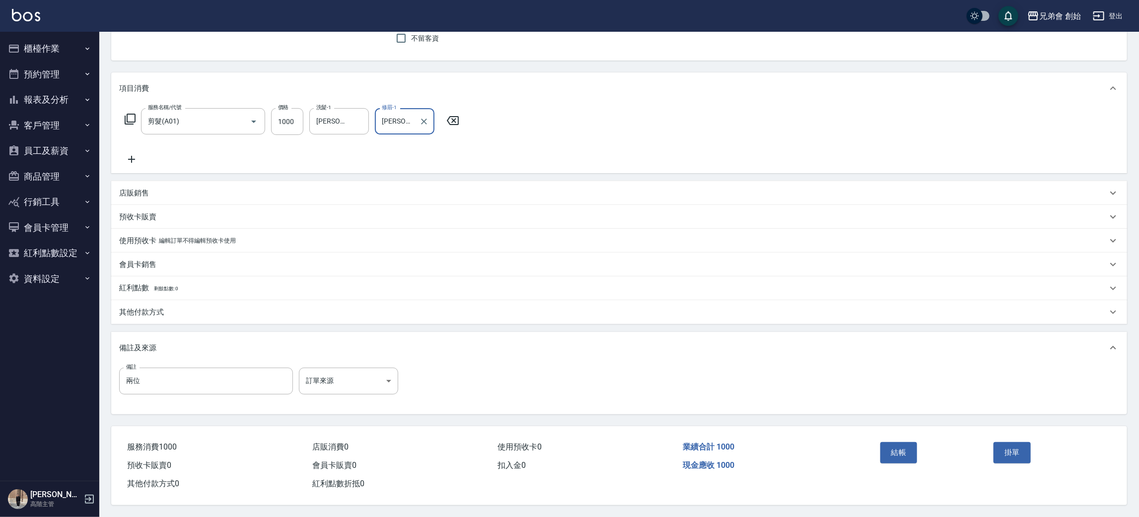
click at [898, 445] on button "結帳" at bounding box center [898, 452] width 37 height 21
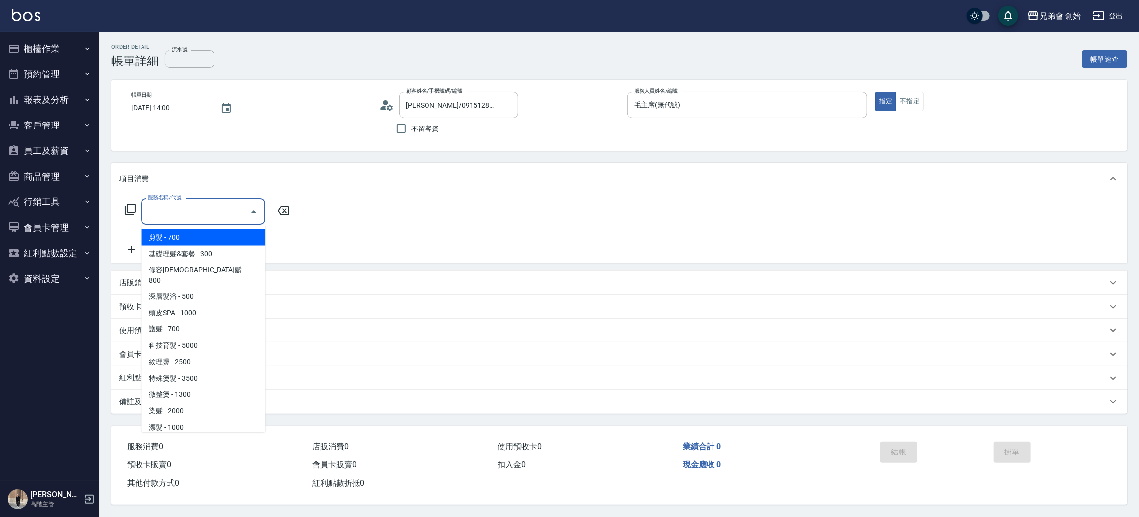
drag, startPoint x: 172, startPoint y: 208, endPoint x: 180, endPoint y: 219, distance: 13.8
click at [172, 207] on input "服務名稱/代號" at bounding box center [195, 211] width 100 height 17
click at [187, 232] on span "剪髮 - 700" at bounding box center [203, 237] width 124 height 16
type input "剪髮(A01)"
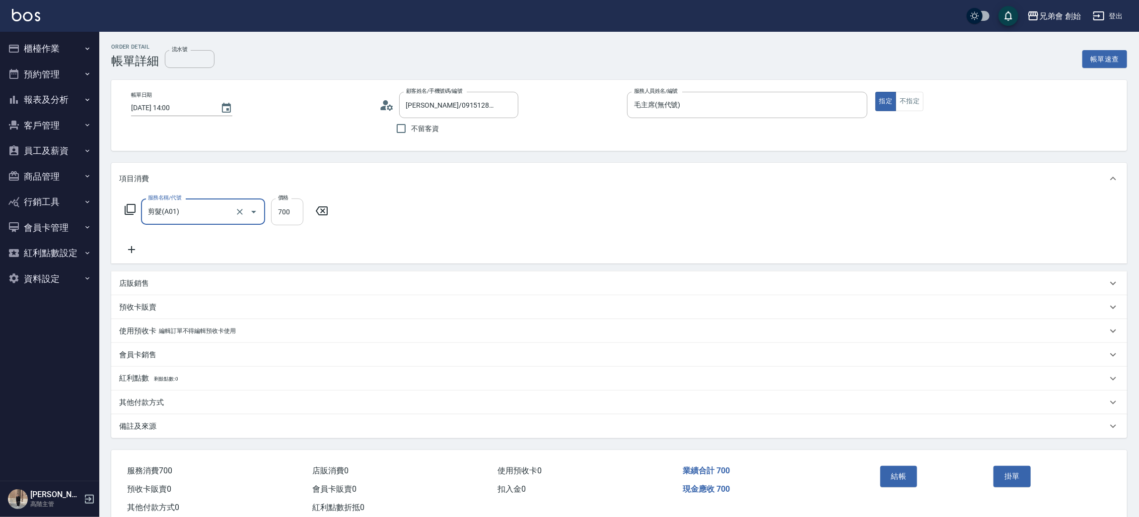
click at [285, 207] on input "700" at bounding box center [287, 212] width 32 height 27
type input "1000"
click at [914, 481] on button "結帳" at bounding box center [898, 476] width 37 height 21
